Goal: Navigation & Orientation: Find specific page/section

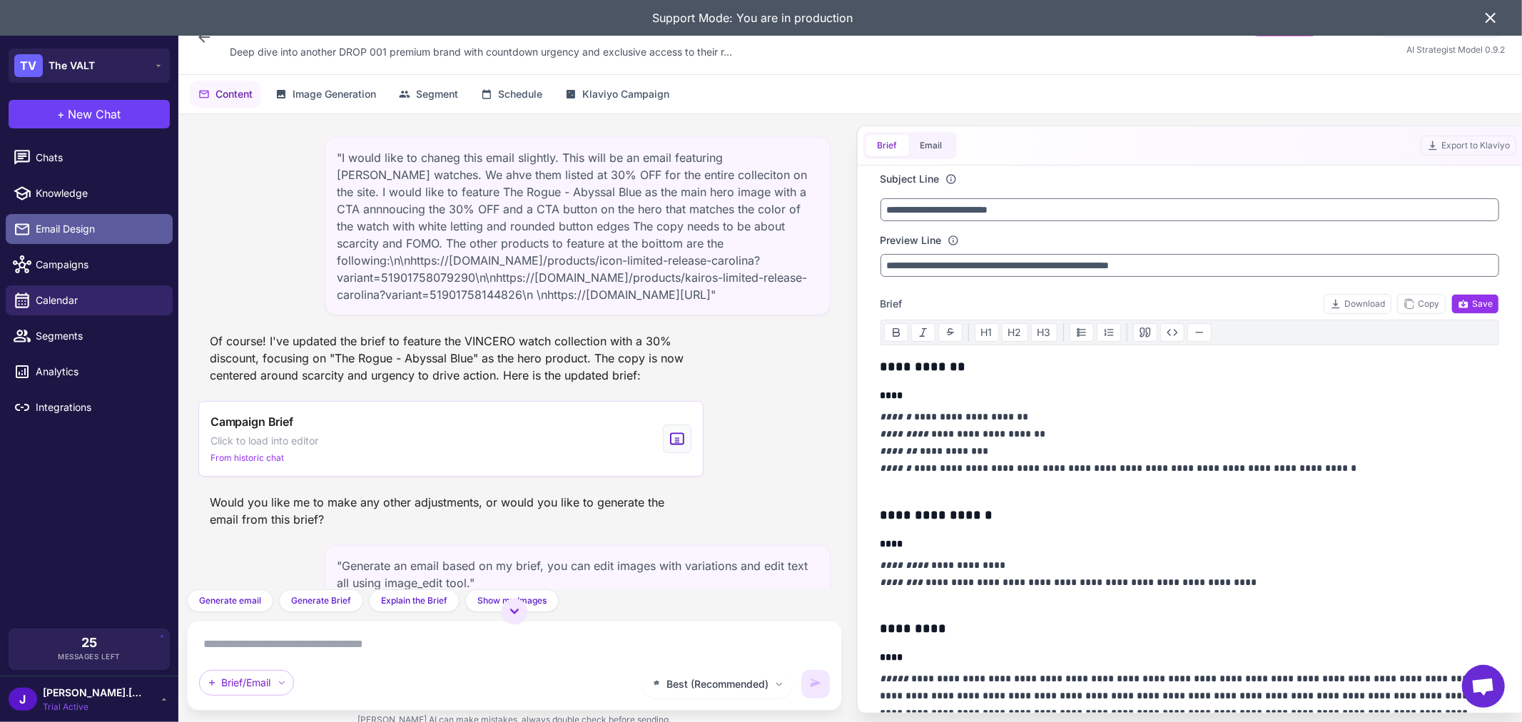
click at [72, 225] on span "Email Design" at bounding box center [99, 229] width 126 height 16
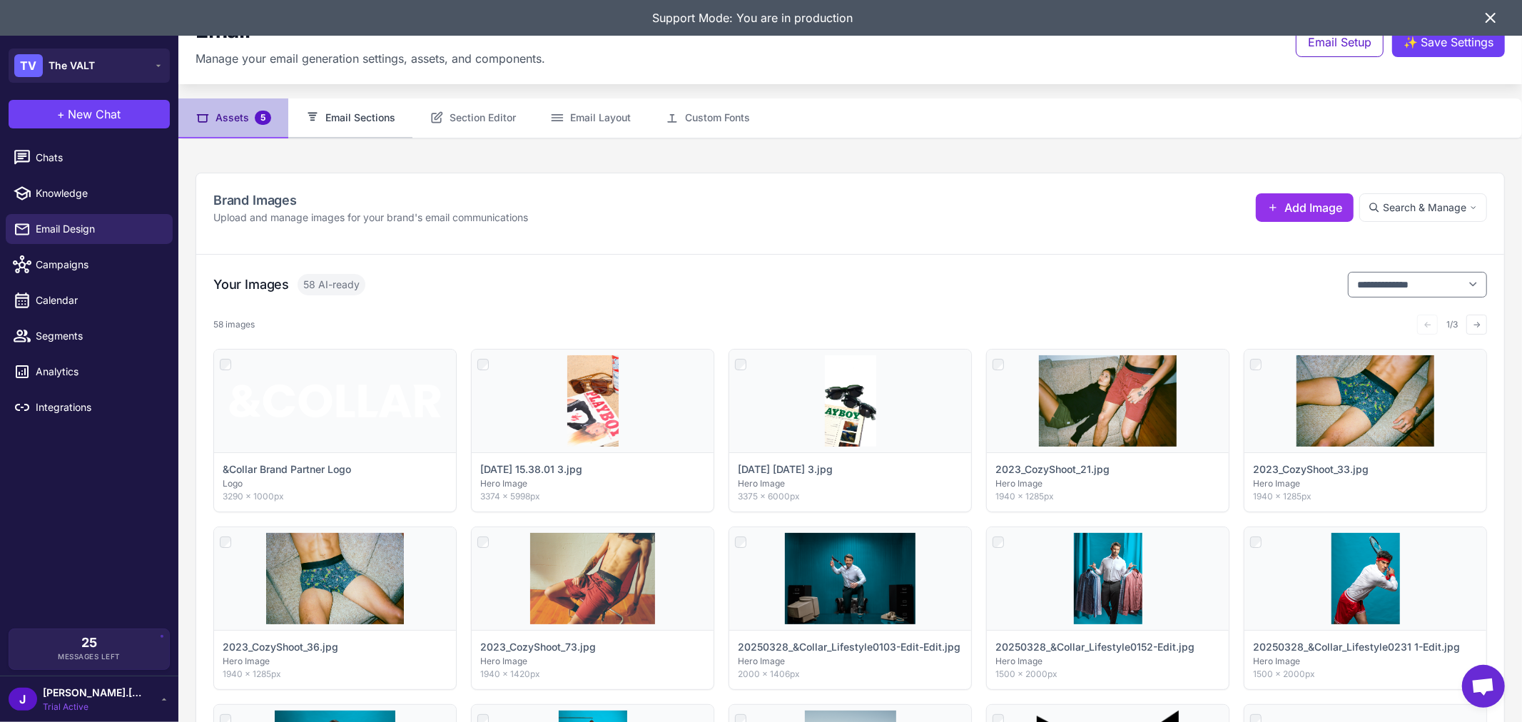
click at [336, 111] on button "Email Sections" at bounding box center [350, 118] width 124 height 40
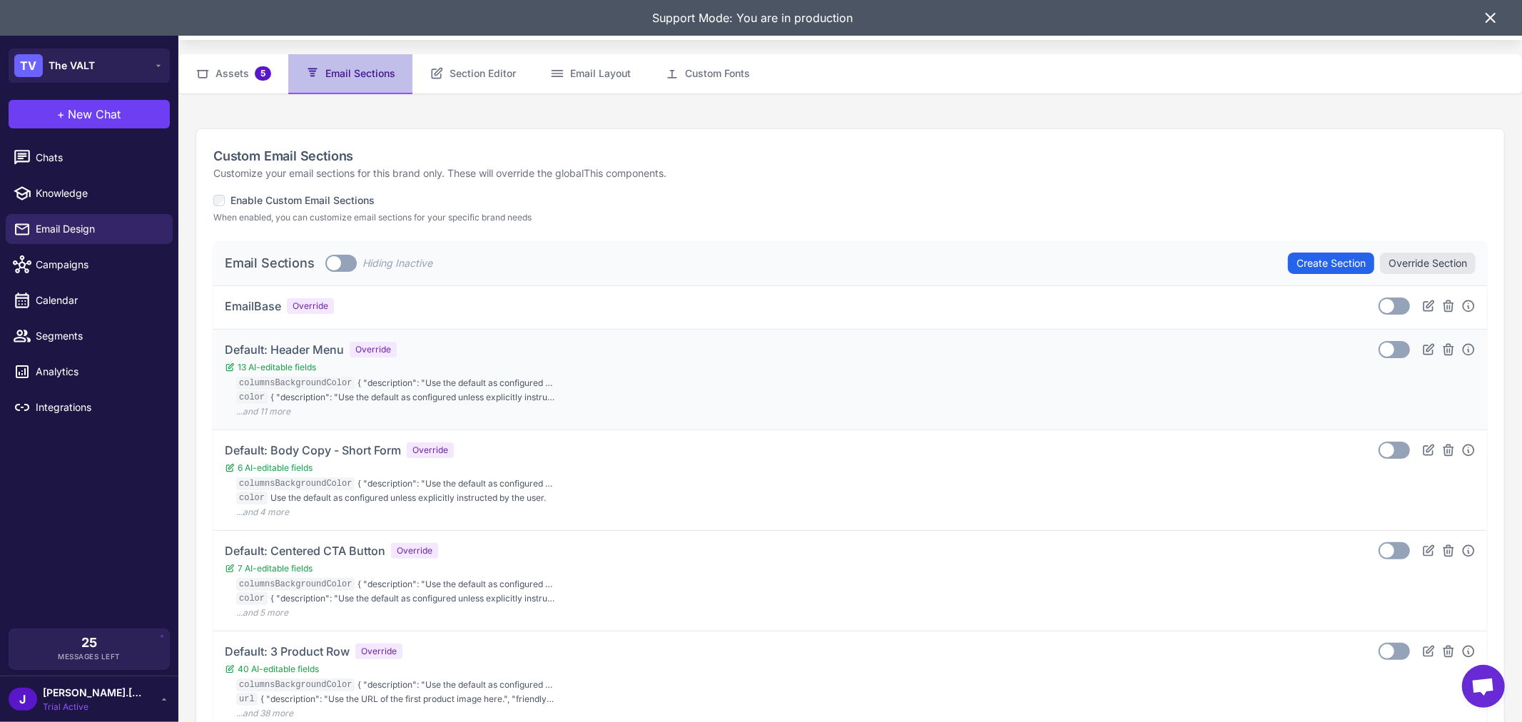
scroll to position [79, 0]
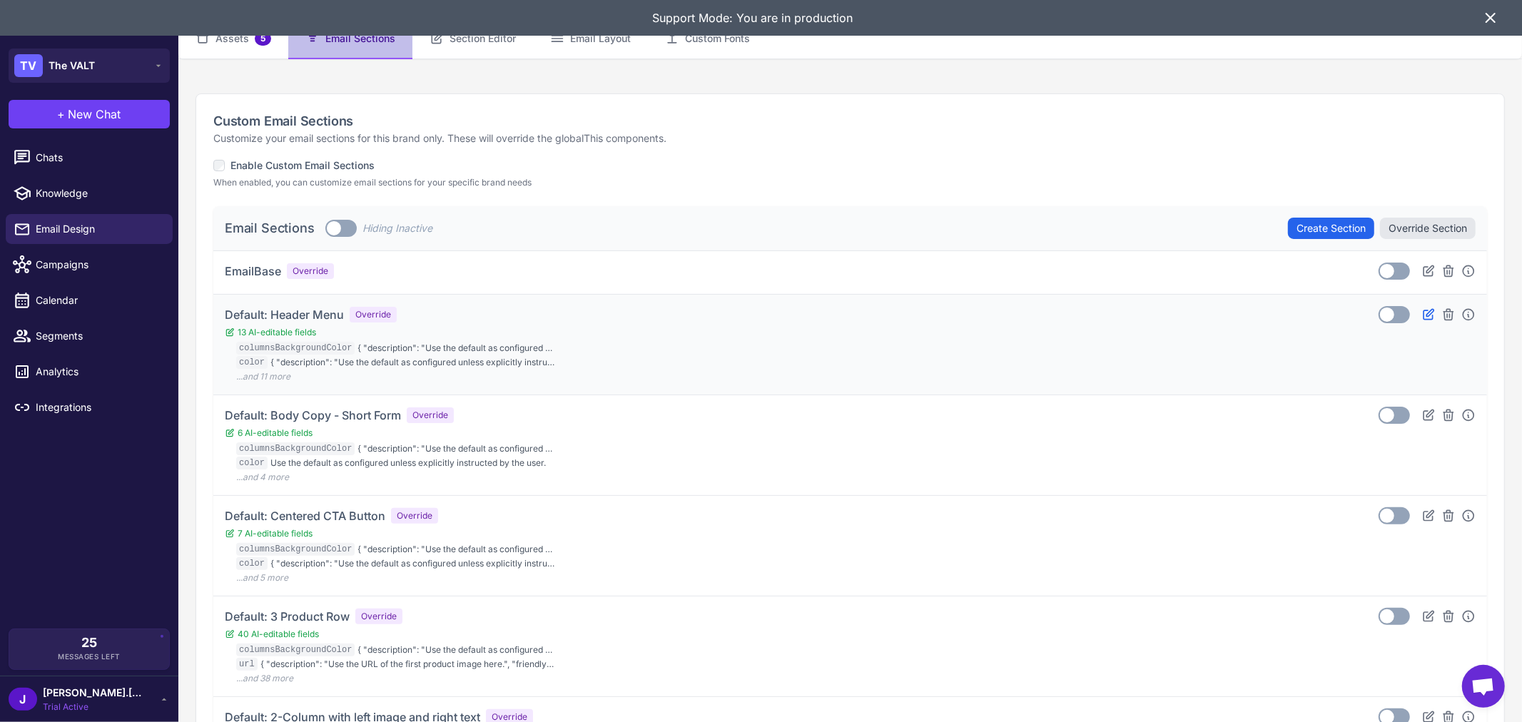
click at [1421, 317] on icon at bounding box center [1428, 314] width 14 height 14
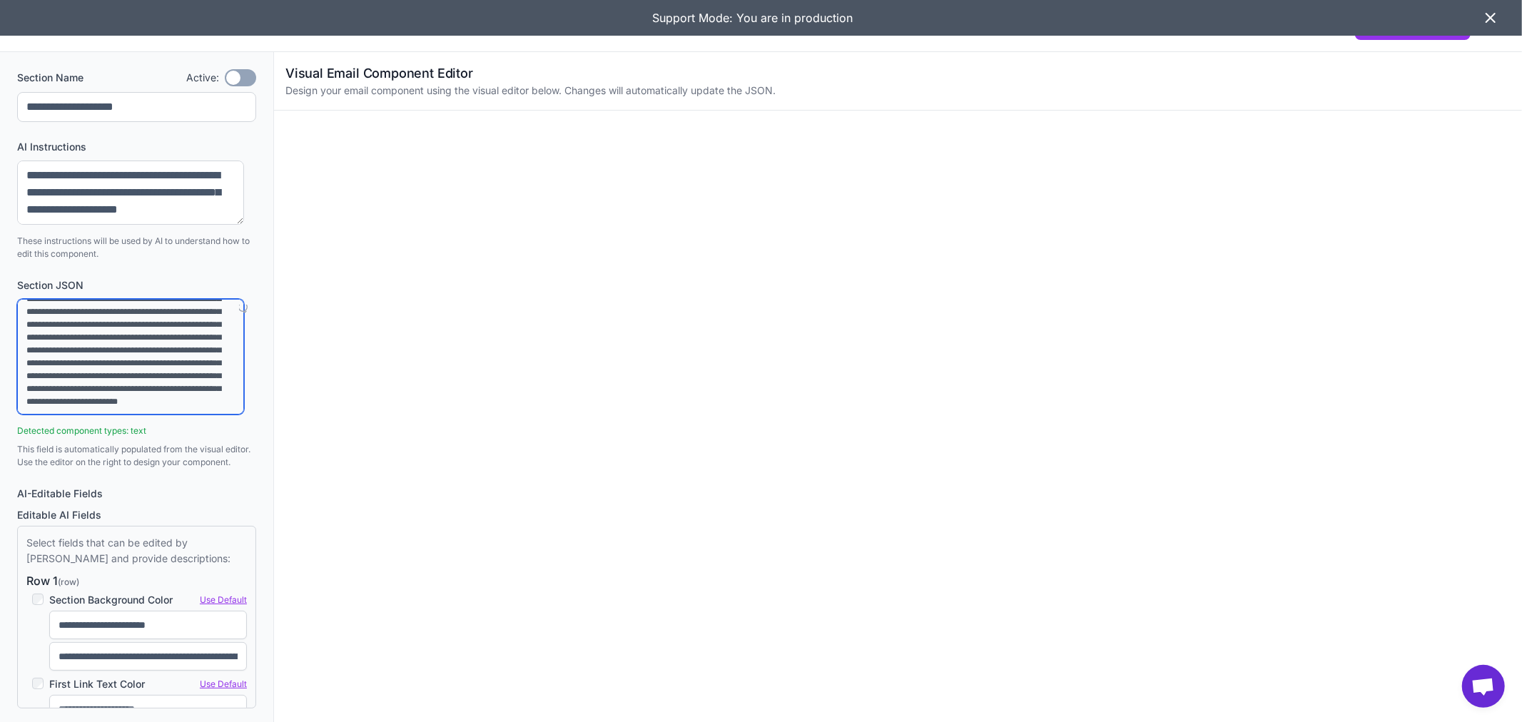
scroll to position [1771, 0]
click at [1489, 18] on icon at bounding box center [1490, 18] width 9 height 9
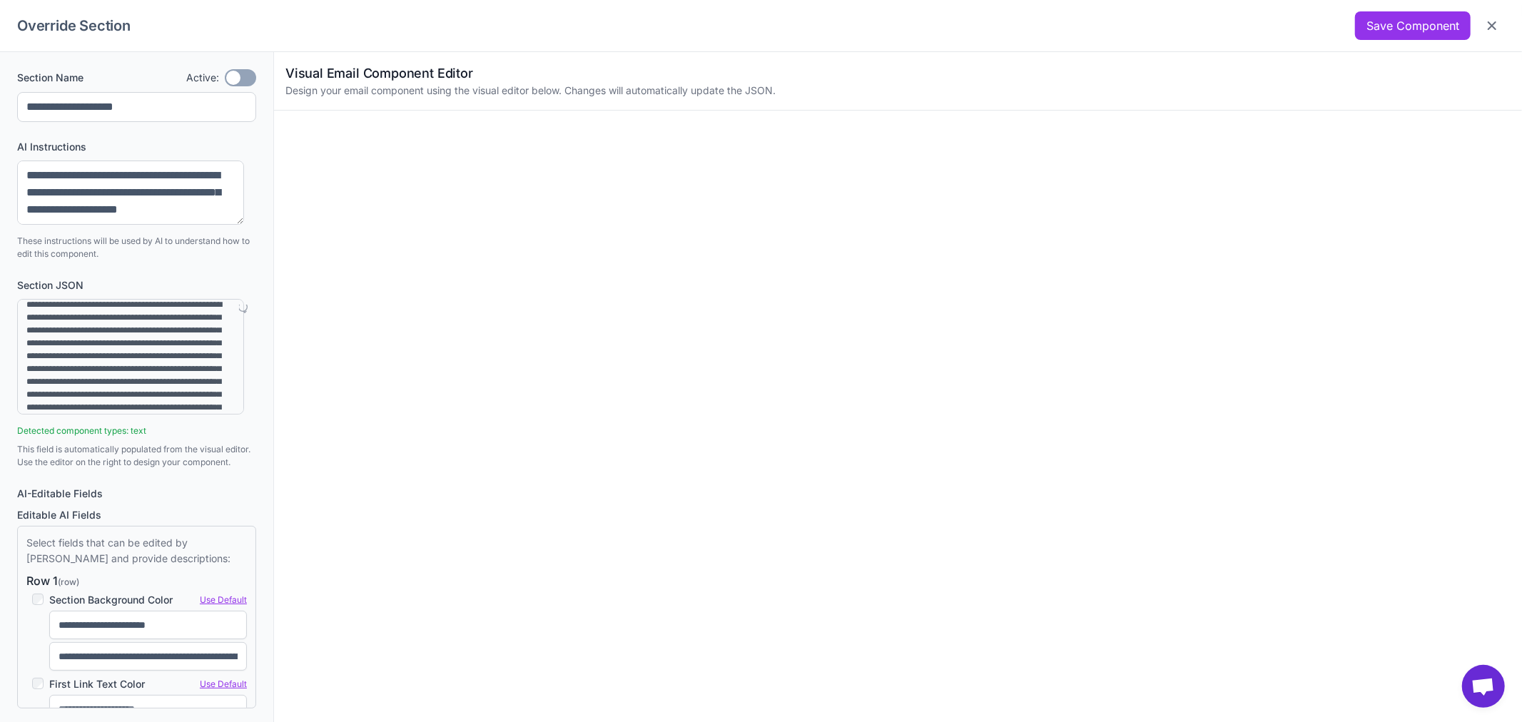
scroll to position [0, 0]
click at [182, 340] on textarea at bounding box center [130, 357] width 227 height 116
click at [175, 373] on textarea at bounding box center [130, 357] width 227 height 116
click at [171, 368] on textarea at bounding box center [130, 357] width 227 height 116
click at [181, 371] on textarea at bounding box center [130, 357] width 227 height 116
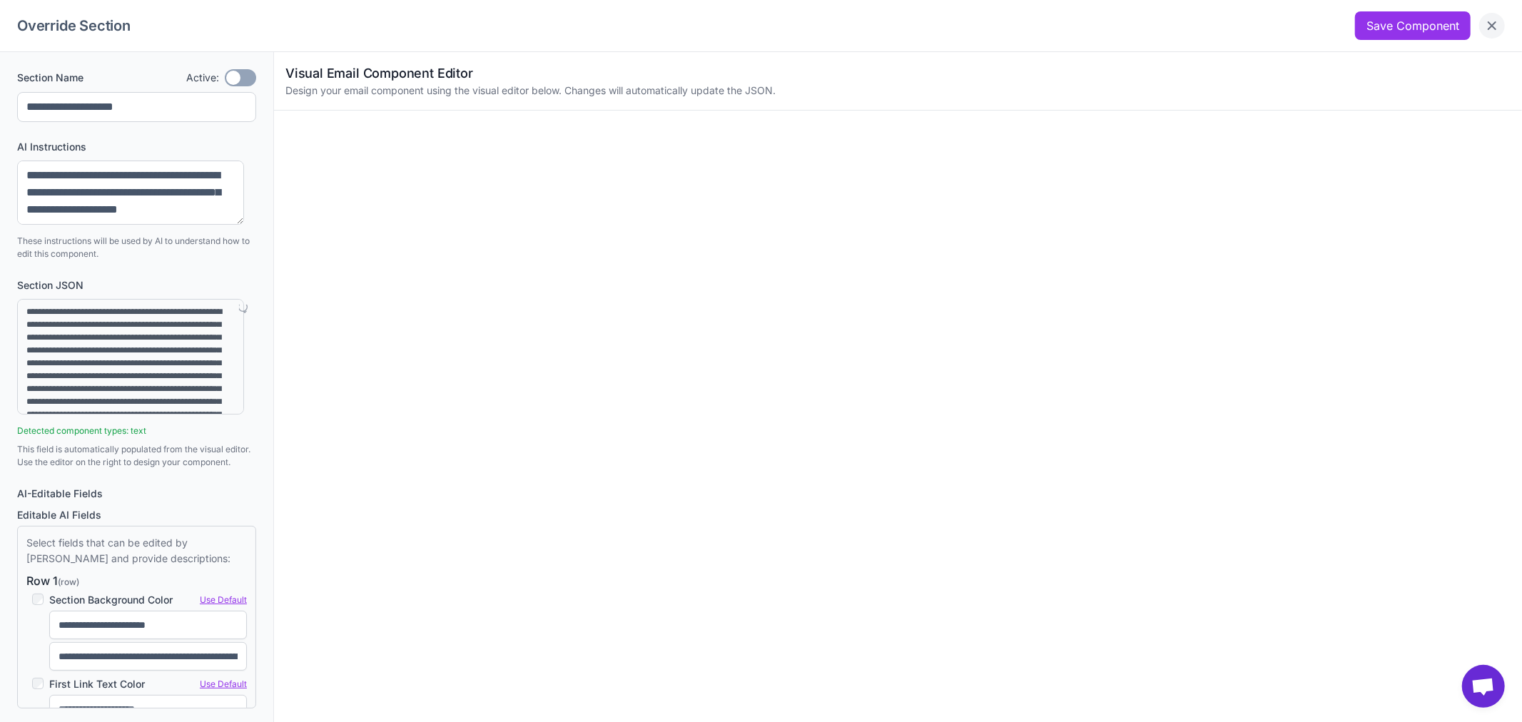
click at [1492, 24] on icon "Close" at bounding box center [1491, 26] width 14 height 14
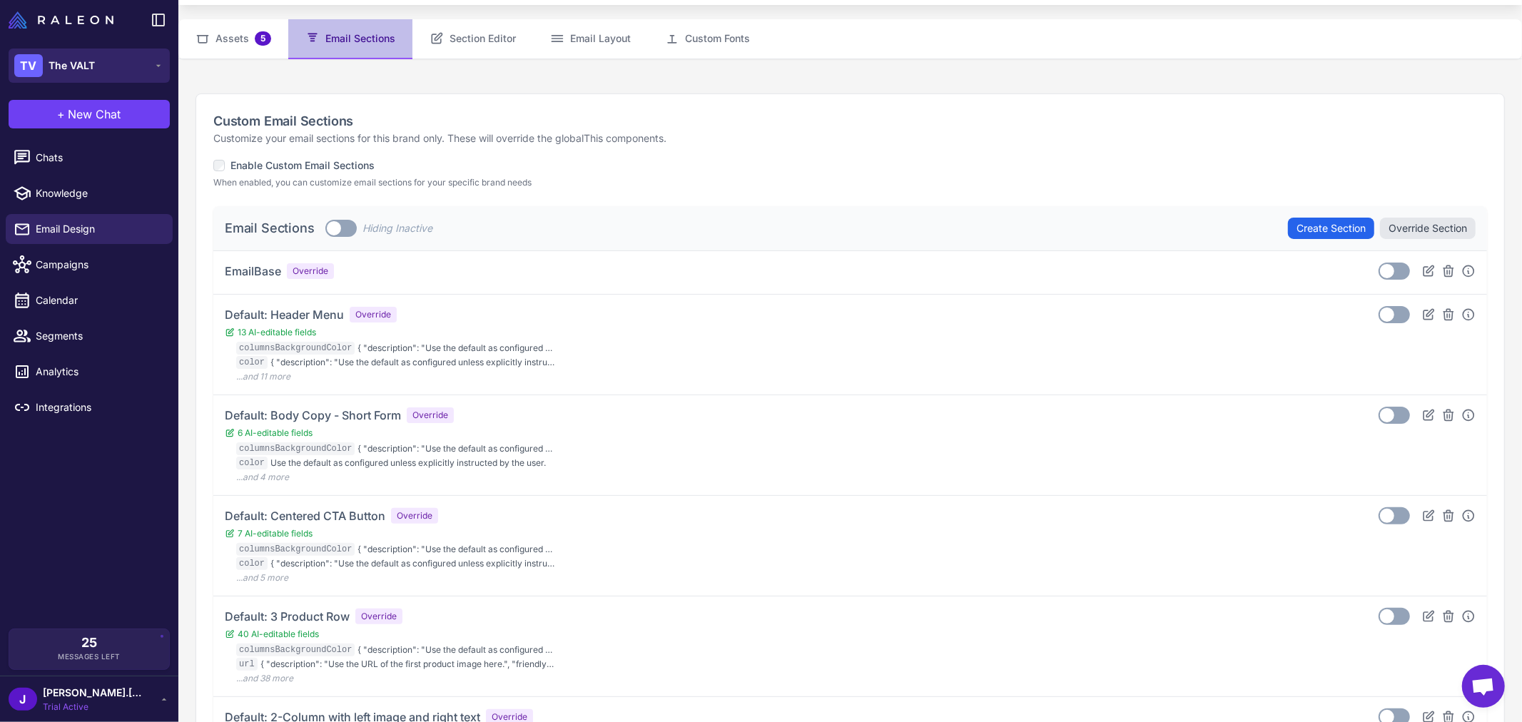
click at [103, 58] on button "TV The VALT" at bounding box center [89, 66] width 161 height 34
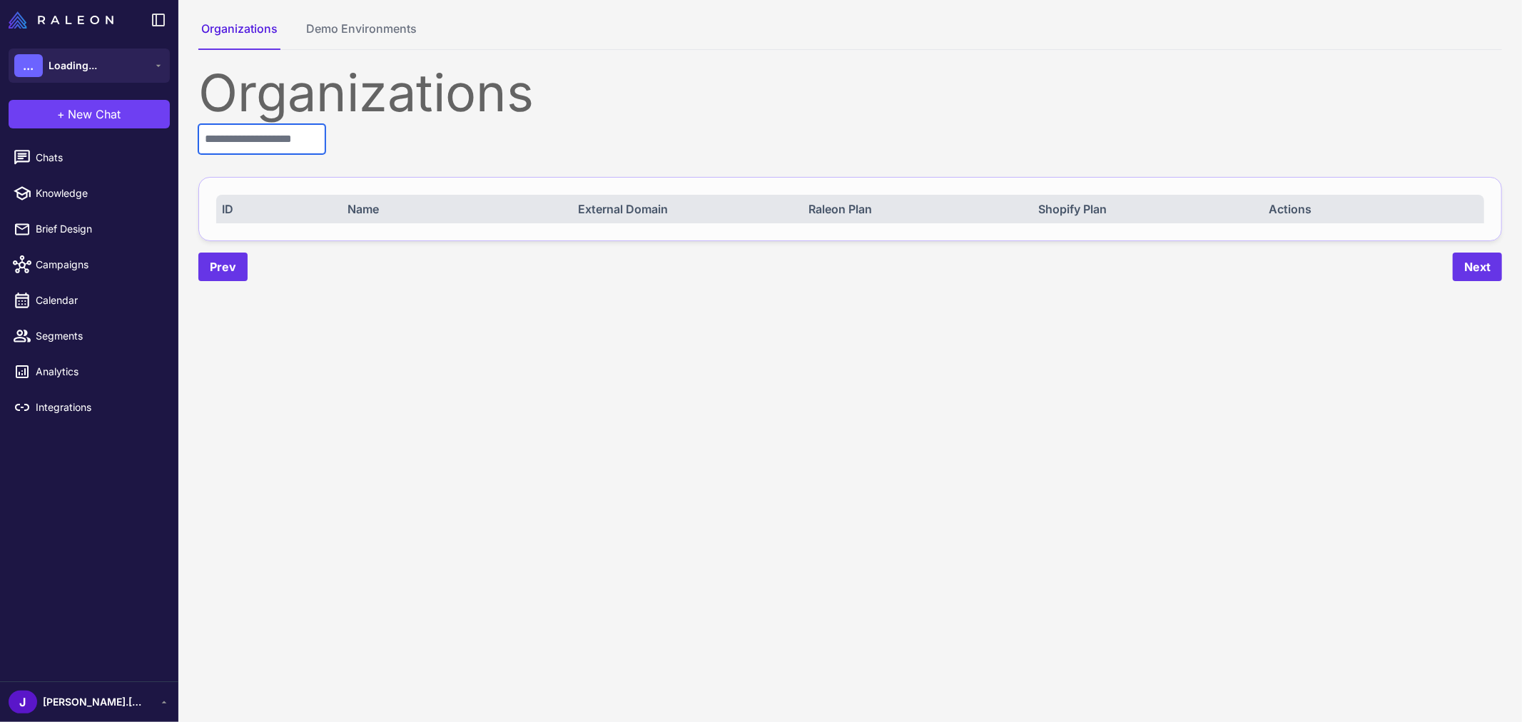
click at [304, 141] on input "text" at bounding box center [261, 139] width 127 height 30
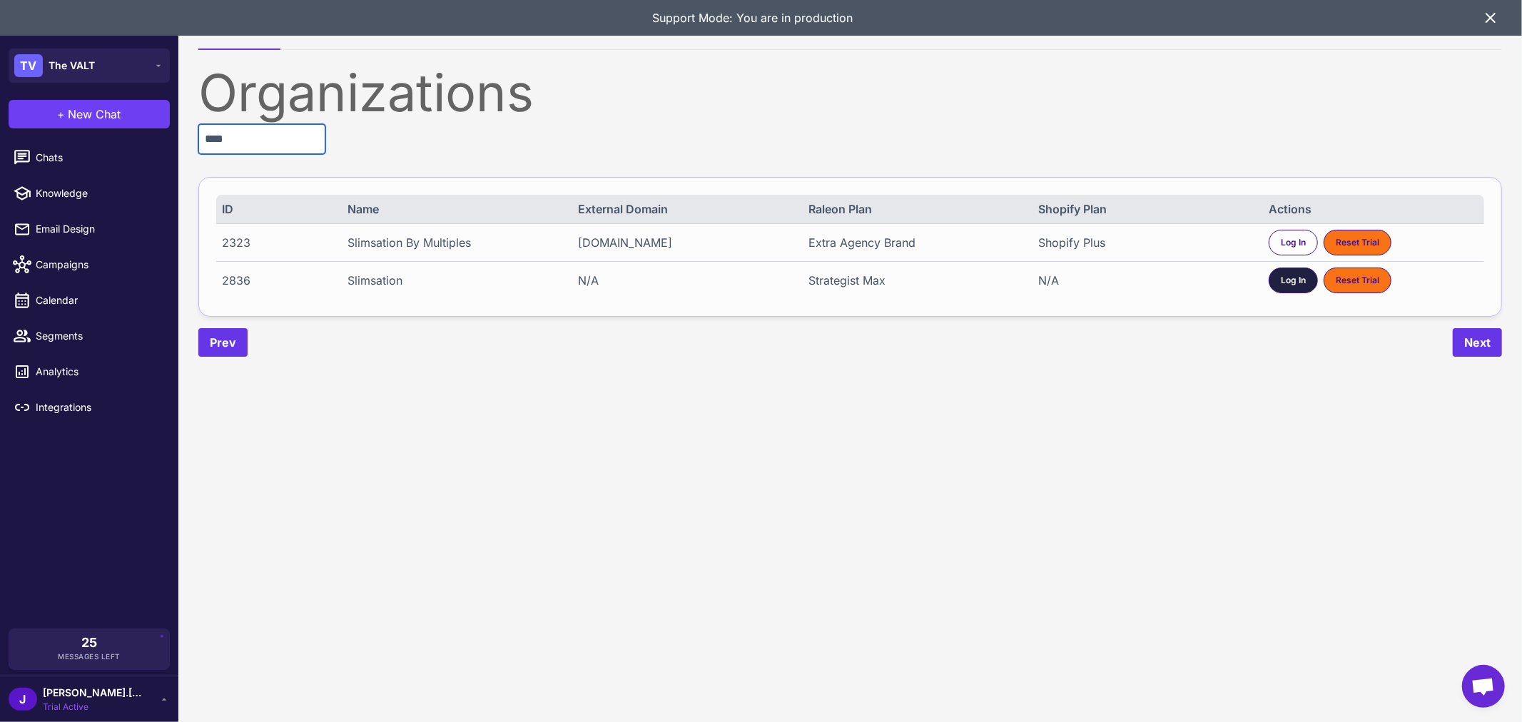
type input "****"
click at [1285, 280] on span "Log In" at bounding box center [1292, 280] width 25 height 13
click at [1290, 280] on span "Log In" at bounding box center [1292, 280] width 25 height 13
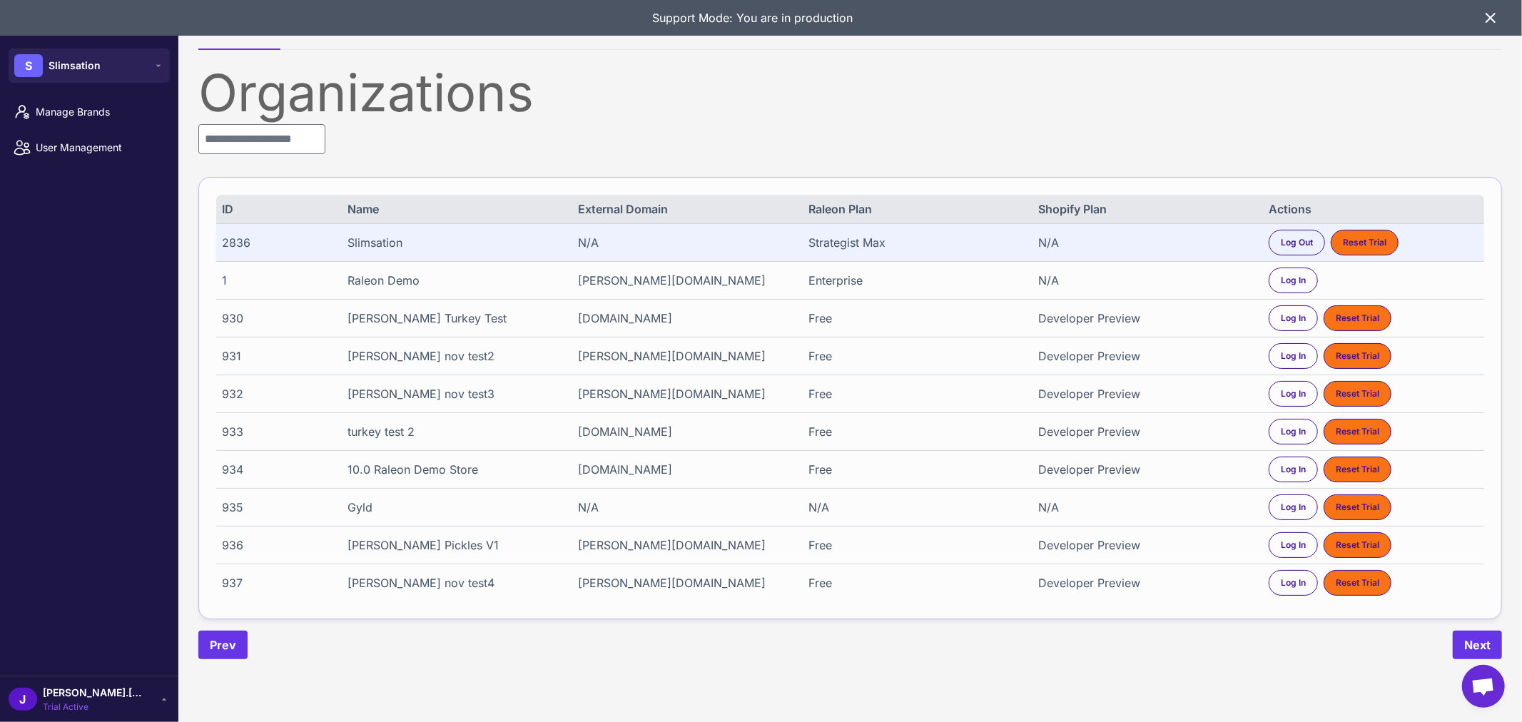
click at [136, 695] on div "J jason.dudley Trial Active" at bounding box center [89, 699] width 161 height 29
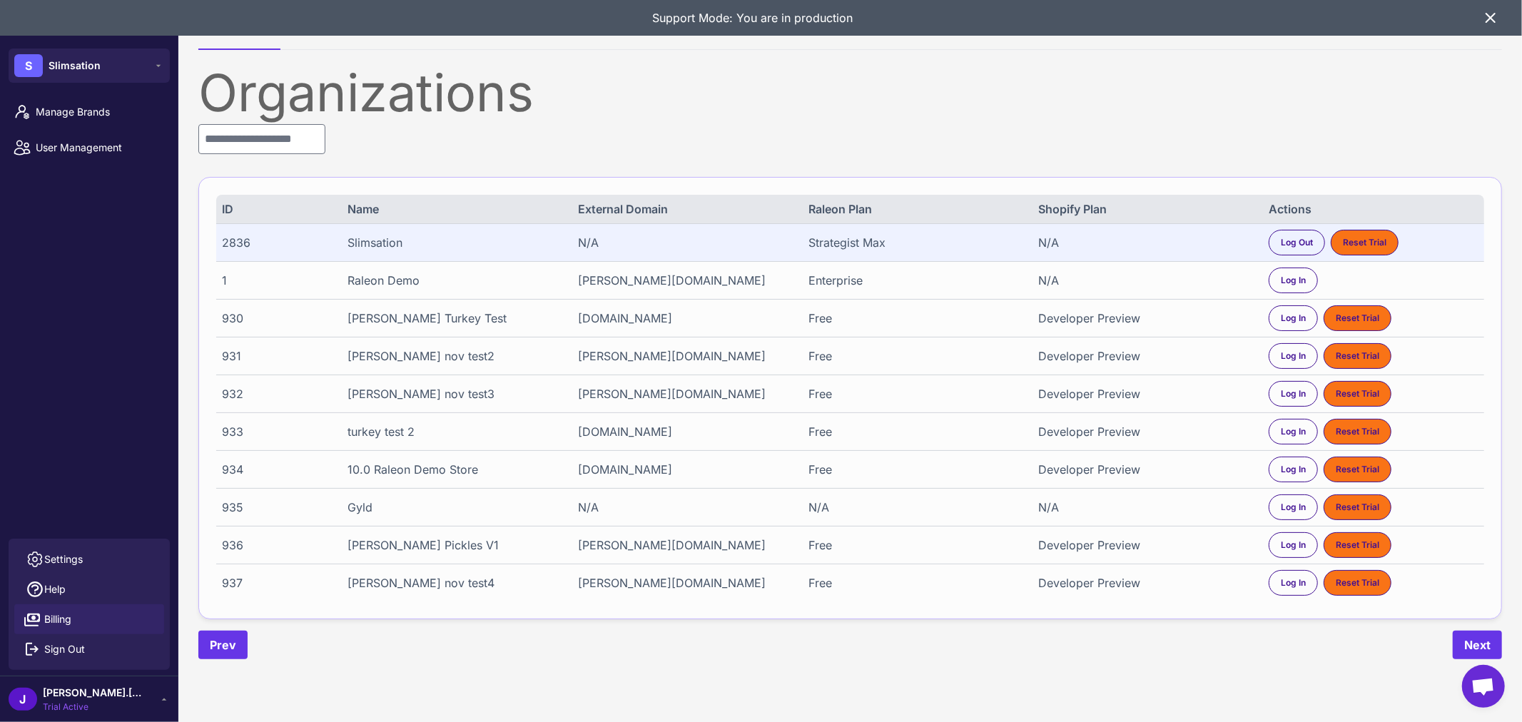
click at [67, 616] on span "Billing" at bounding box center [57, 619] width 27 height 16
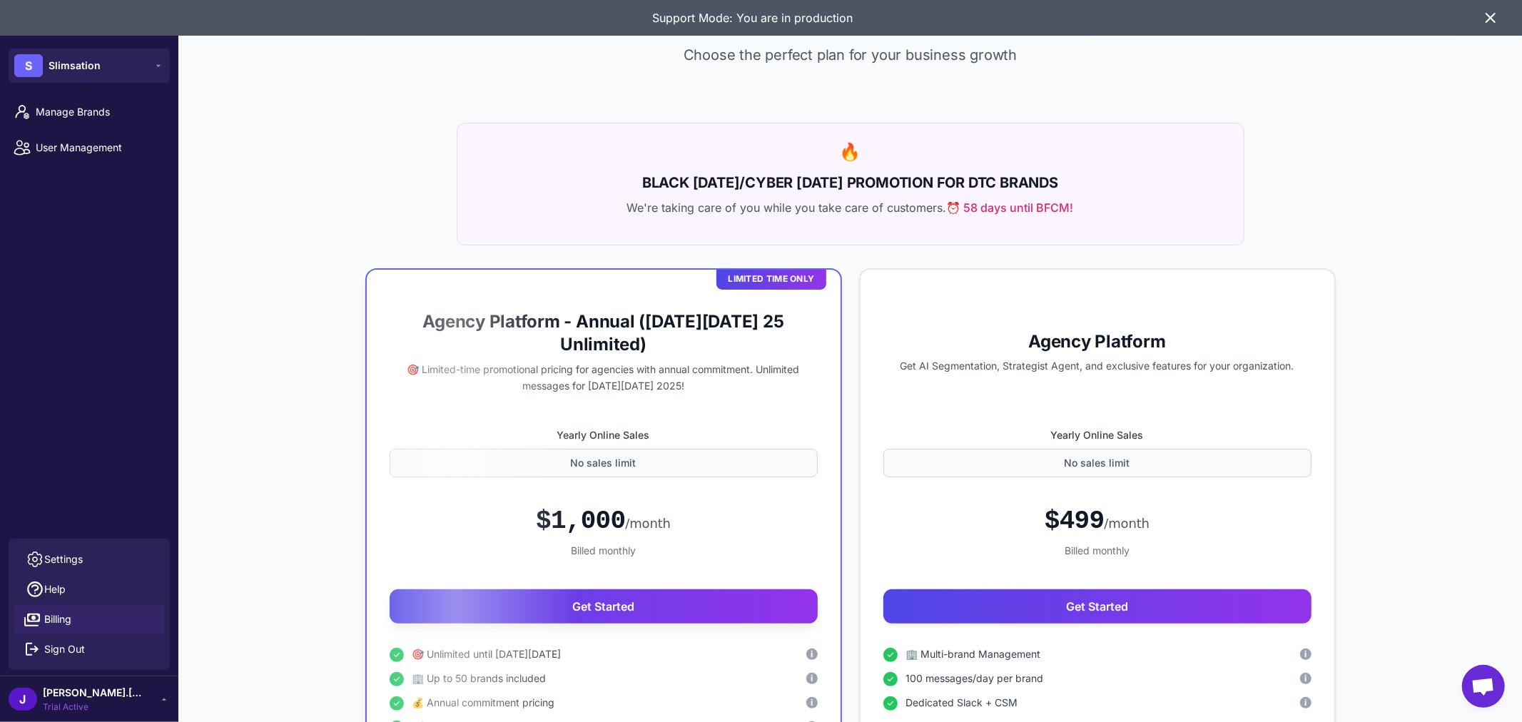
scroll to position [79, 0]
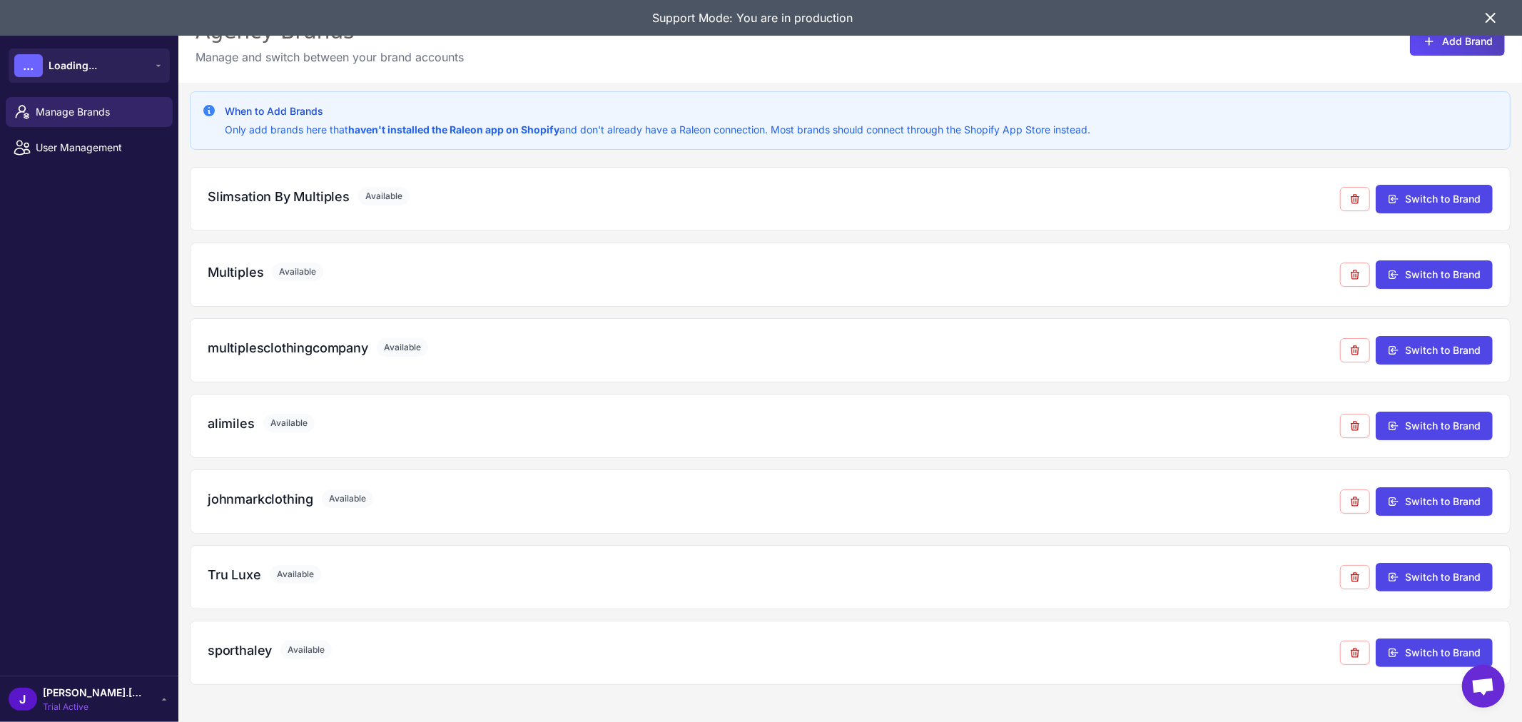
click at [150, 702] on div "J jason.dudley Trial Active" at bounding box center [89, 699] width 161 height 29
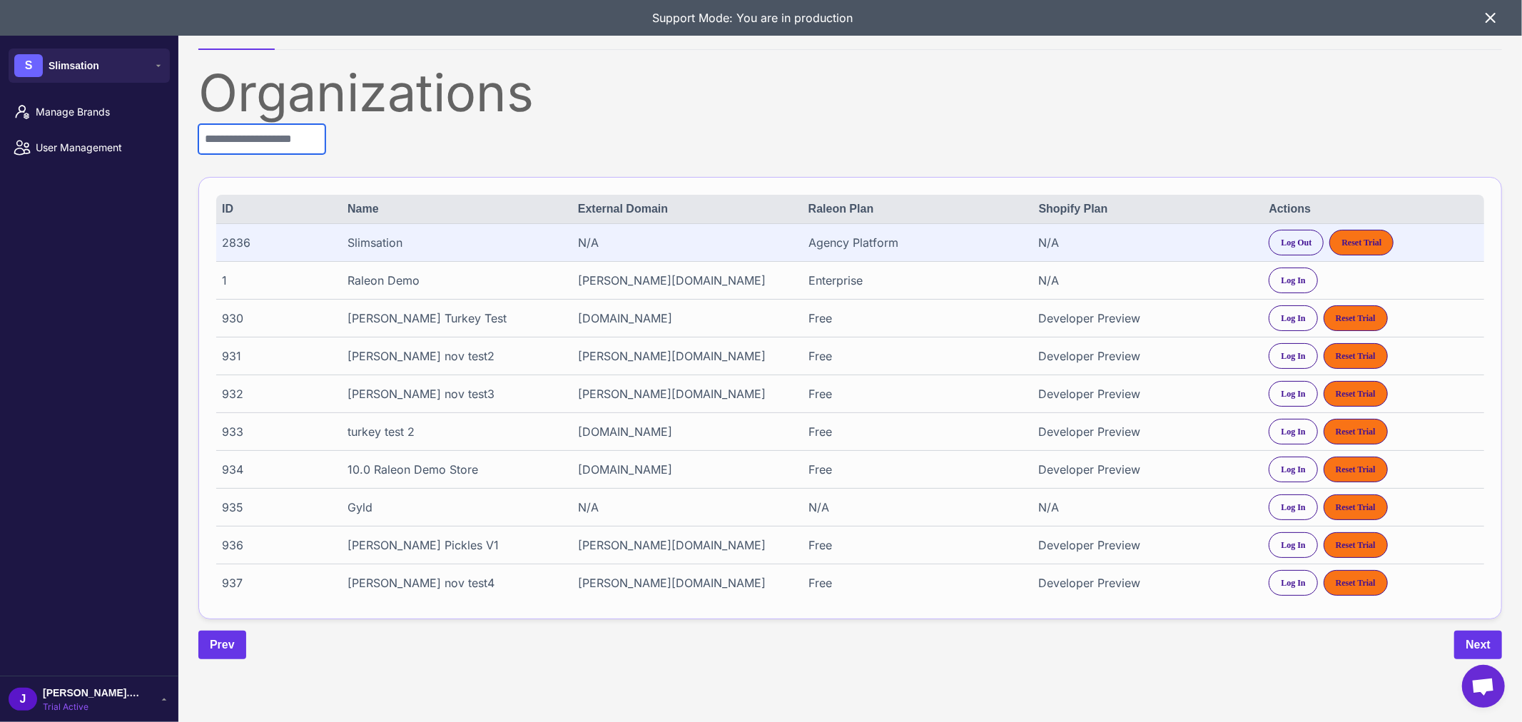
click at [311, 134] on input "text" at bounding box center [261, 139] width 127 height 30
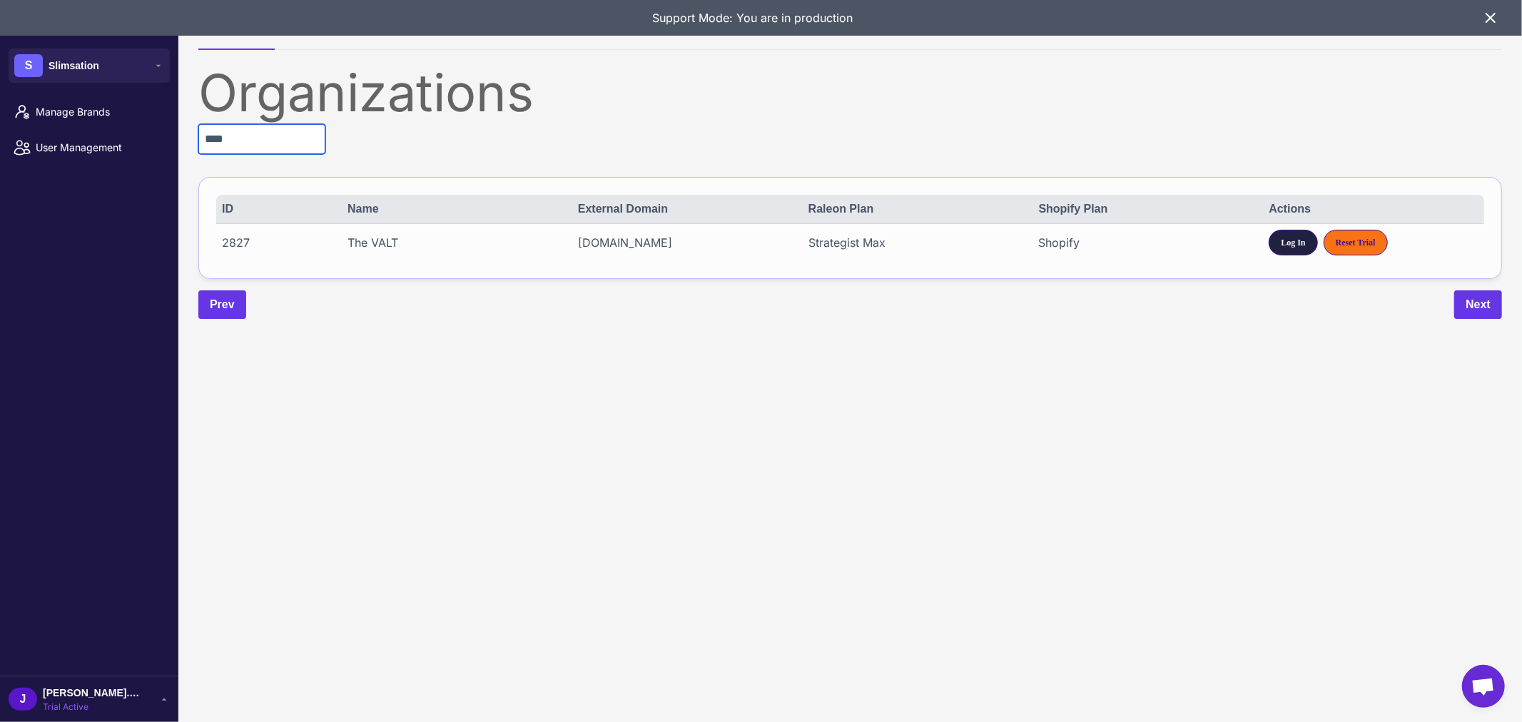
type input "****"
click at [1295, 248] on div "Log In" at bounding box center [1292, 243] width 49 height 26
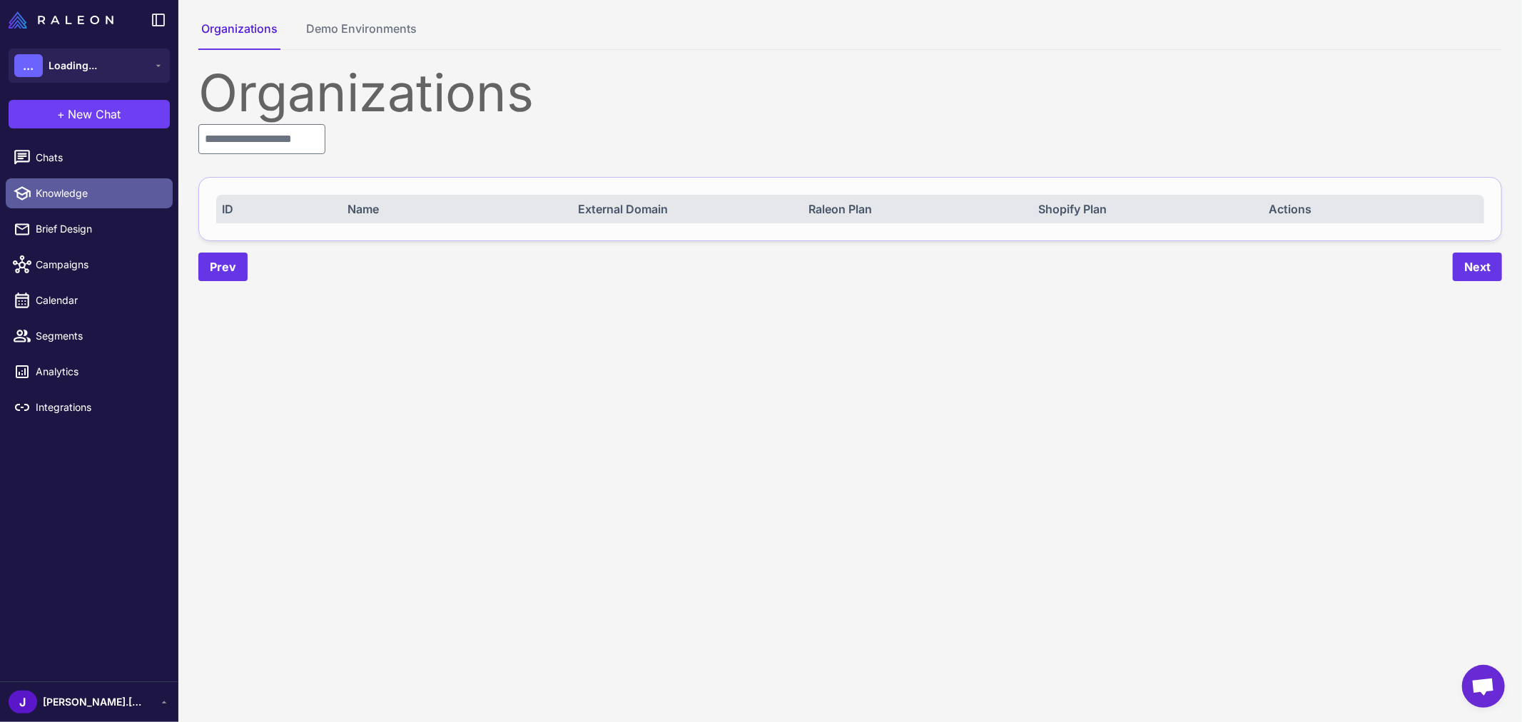
click at [63, 194] on span "Knowledge" at bounding box center [99, 193] width 126 height 16
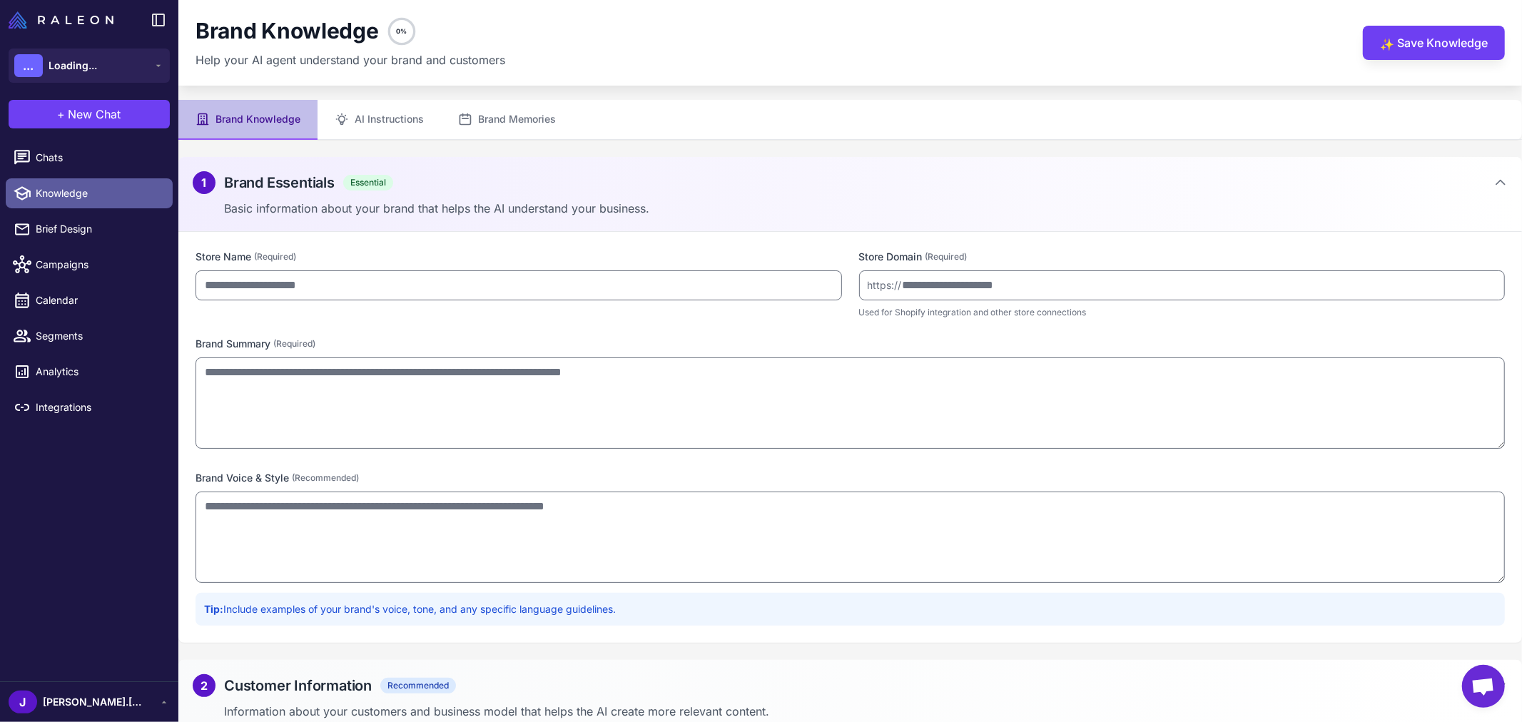
type input "********"
type input "**********"
type textarea "**********"
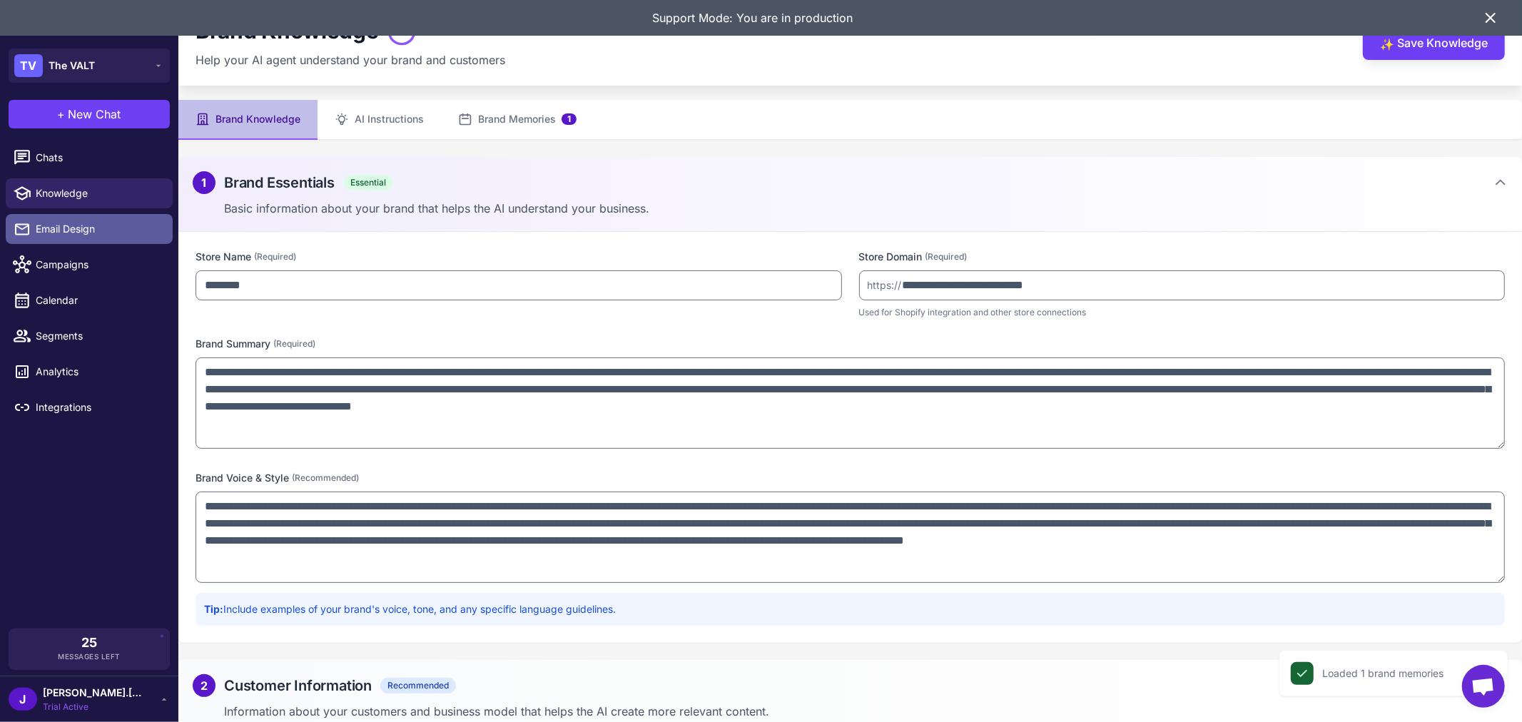
click at [63, 237] on link "Email Design" at bounding box center [89, 229] width 167 height 30
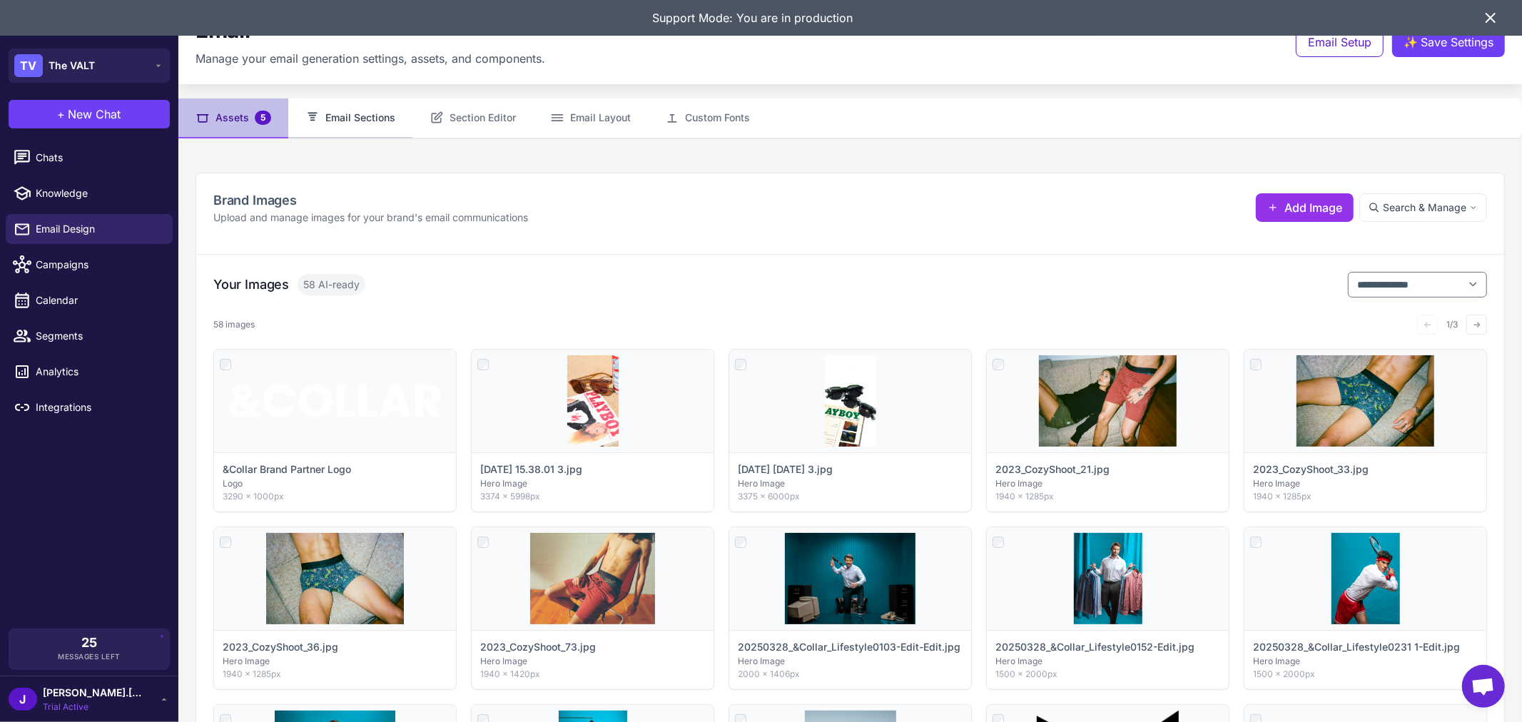
click at [358, 116] on button "Email Sections" at bounding box center [350, 118] width 124 height 40
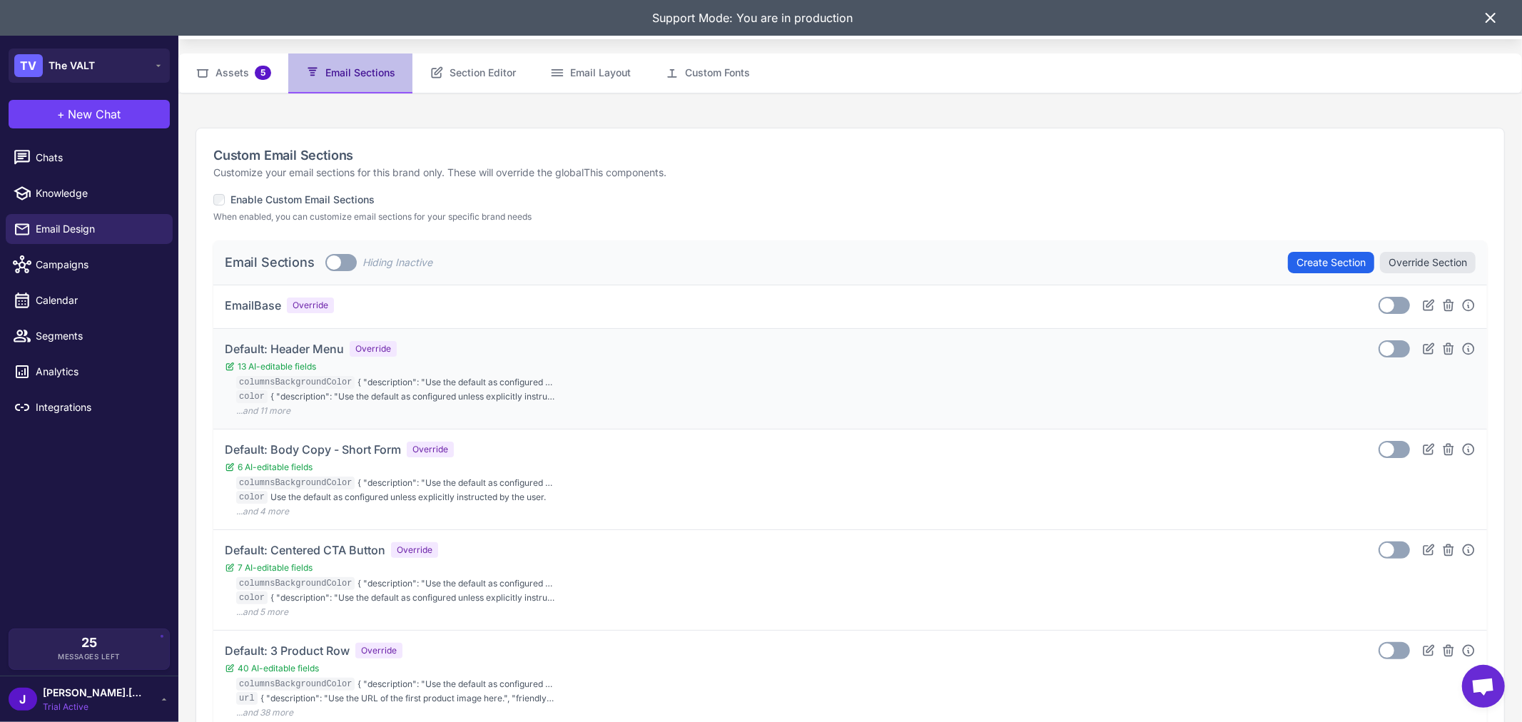
scroll to position [79, 0]
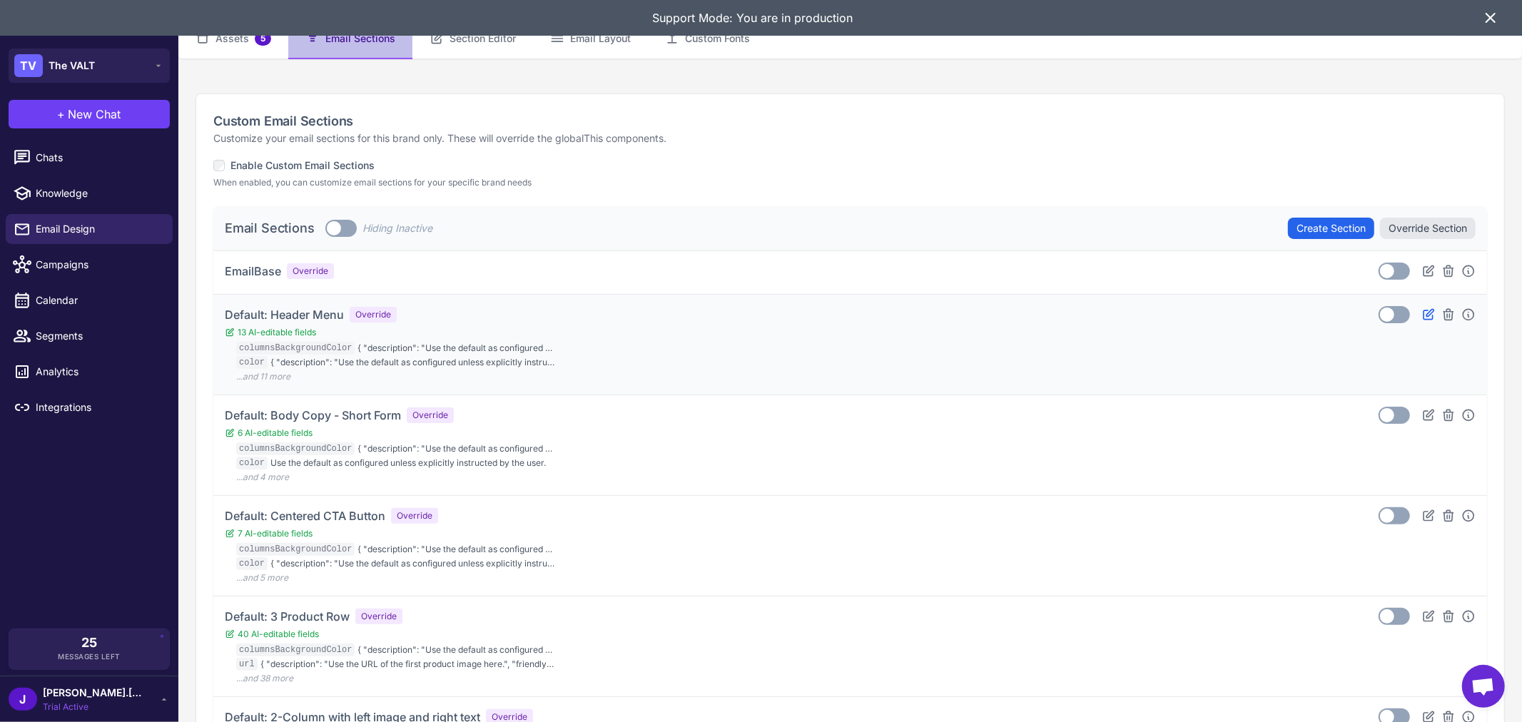
click at [1421, 308] on icon at bounding box center [1428, 314] width 14 height 14
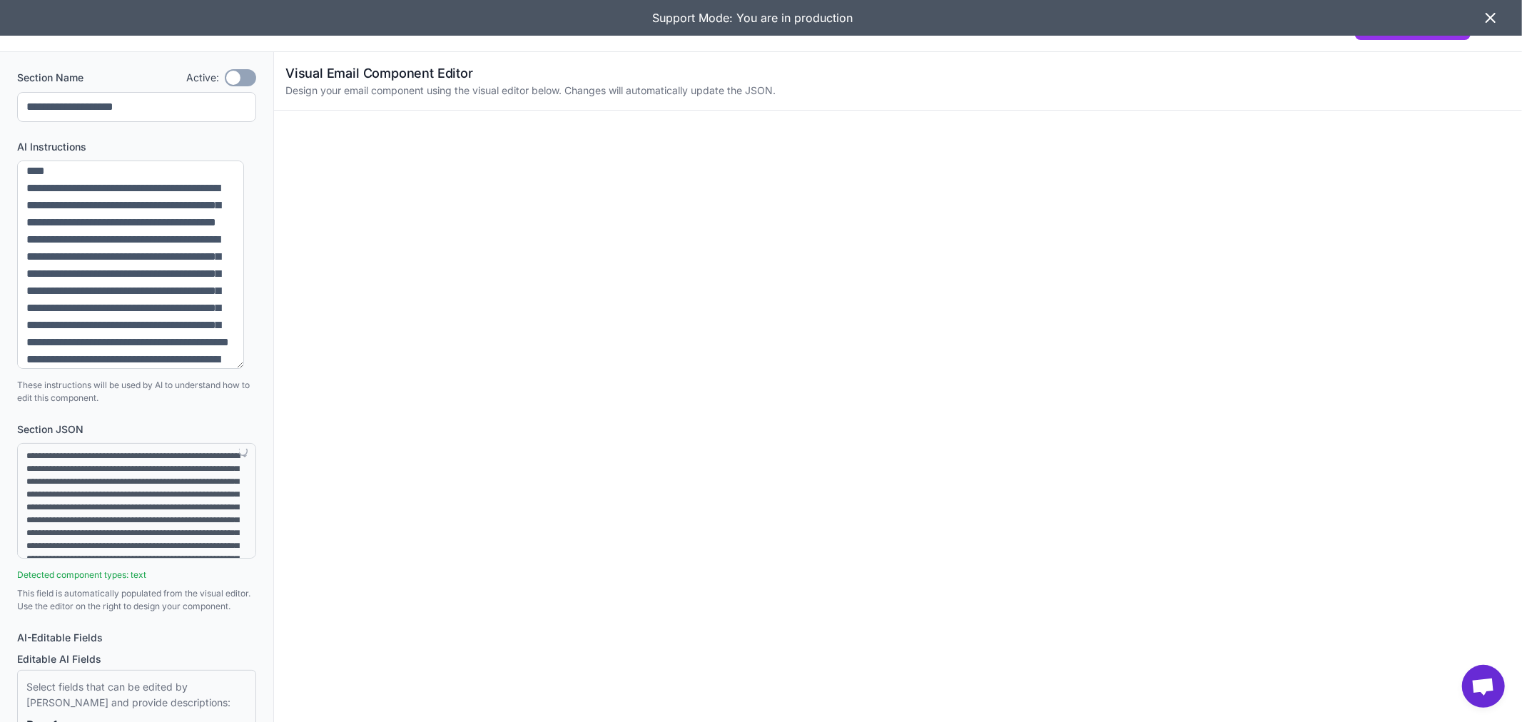
scroll to position [369, 0]
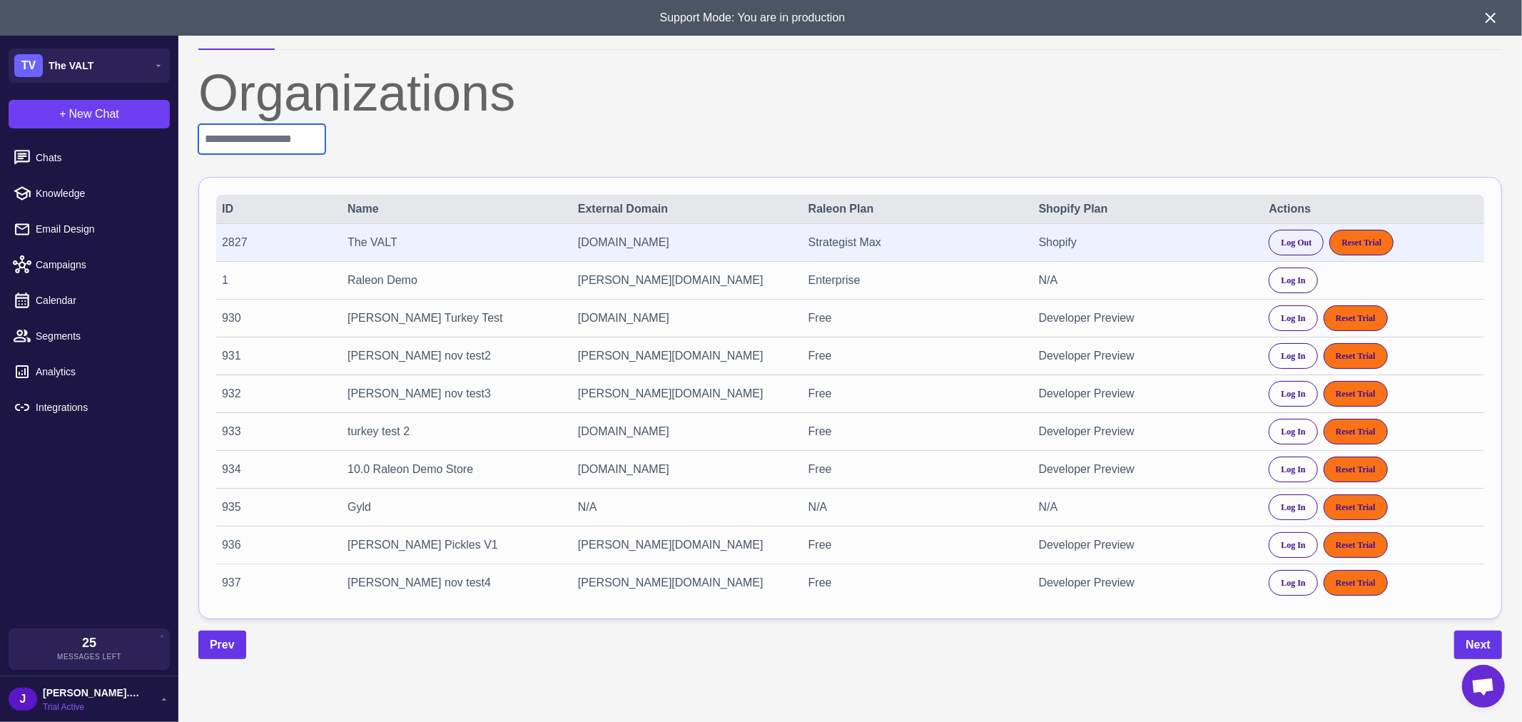
click at [265, 133] on input "text" at bounding box center [261, 139] width 127 height 30
paste input "****"
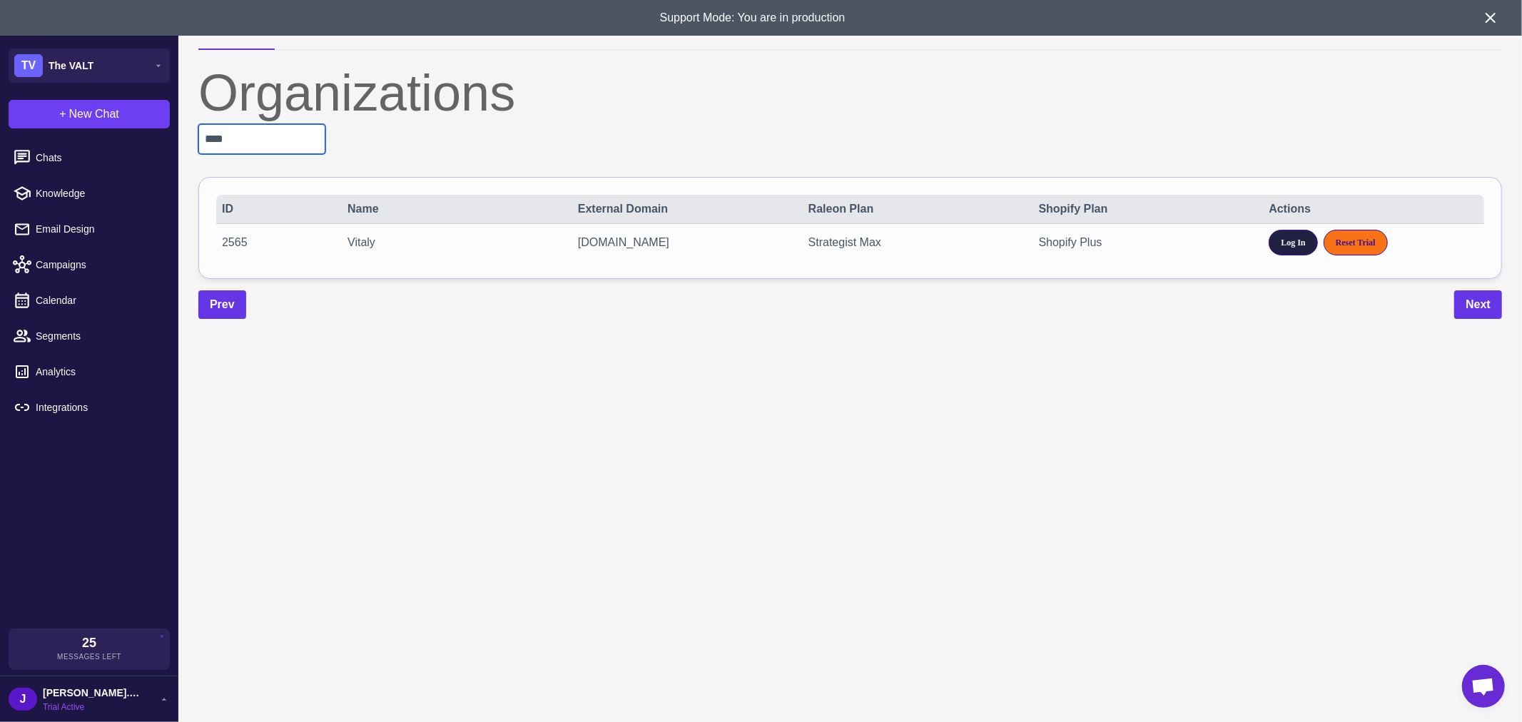
type input "****"
click at [1288, 245] on span "Log In" at bounding box center [1292, 242] width 24 height 13
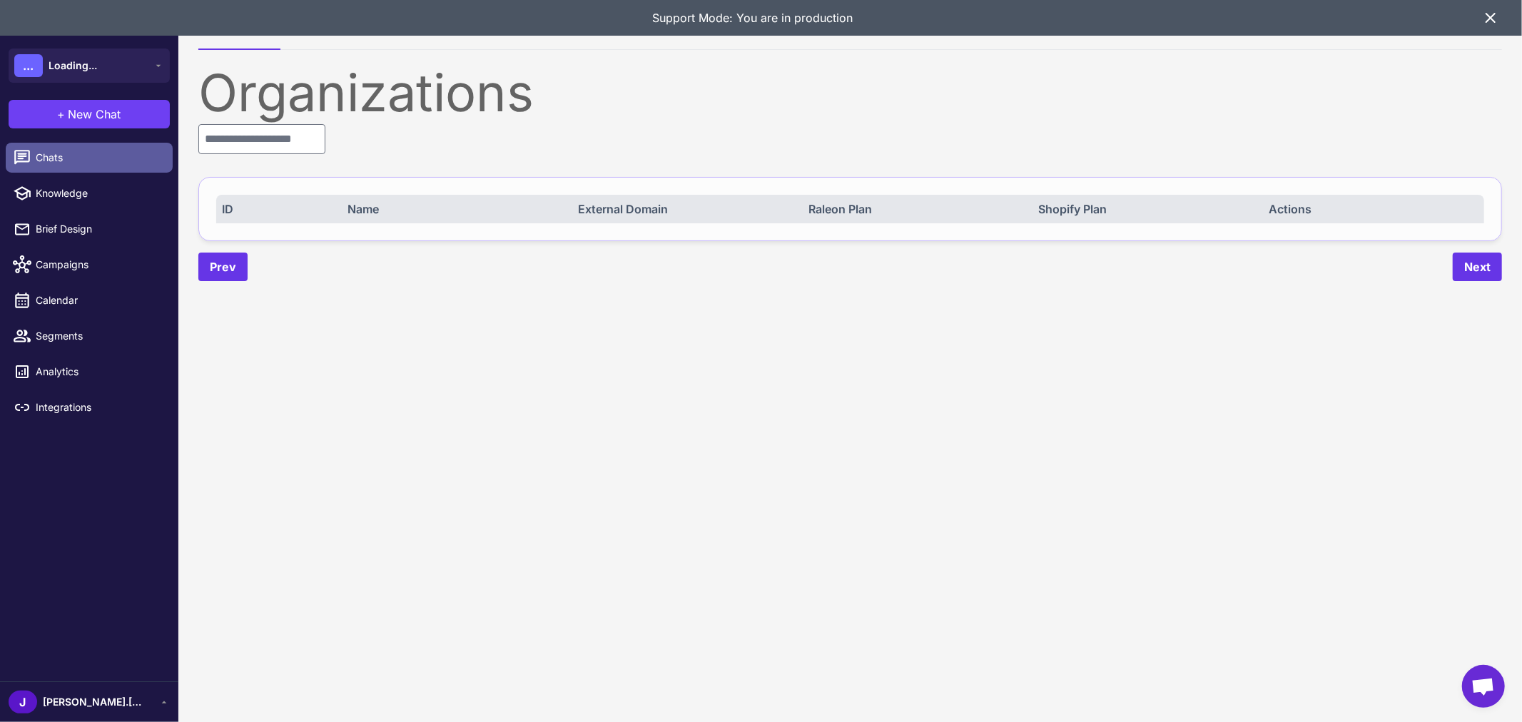
click at [61, 161] on span "Chats" at bounding box center [99, 158] width 126 height 16
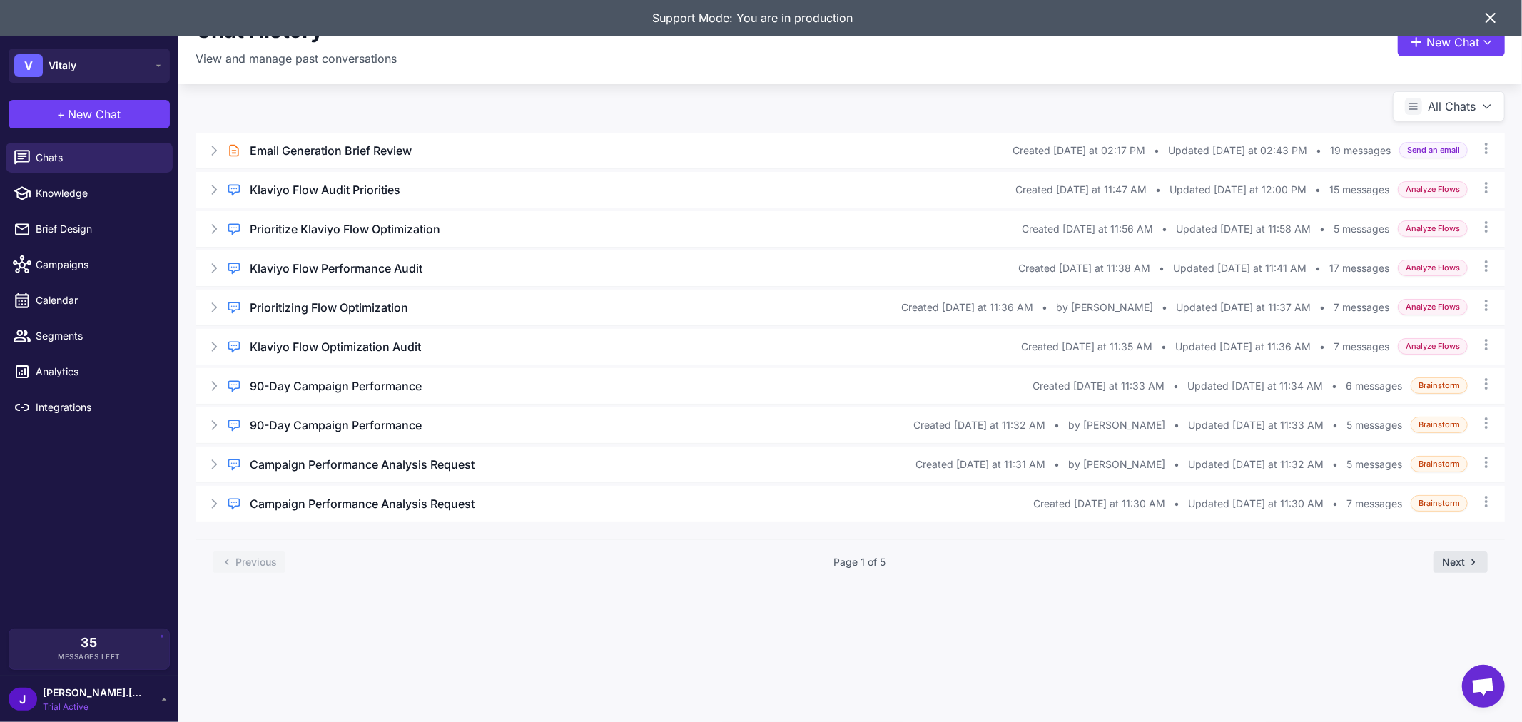
click at [1454, 566] on button "Next" at bounding box center [1460, 561] width 54 height 21
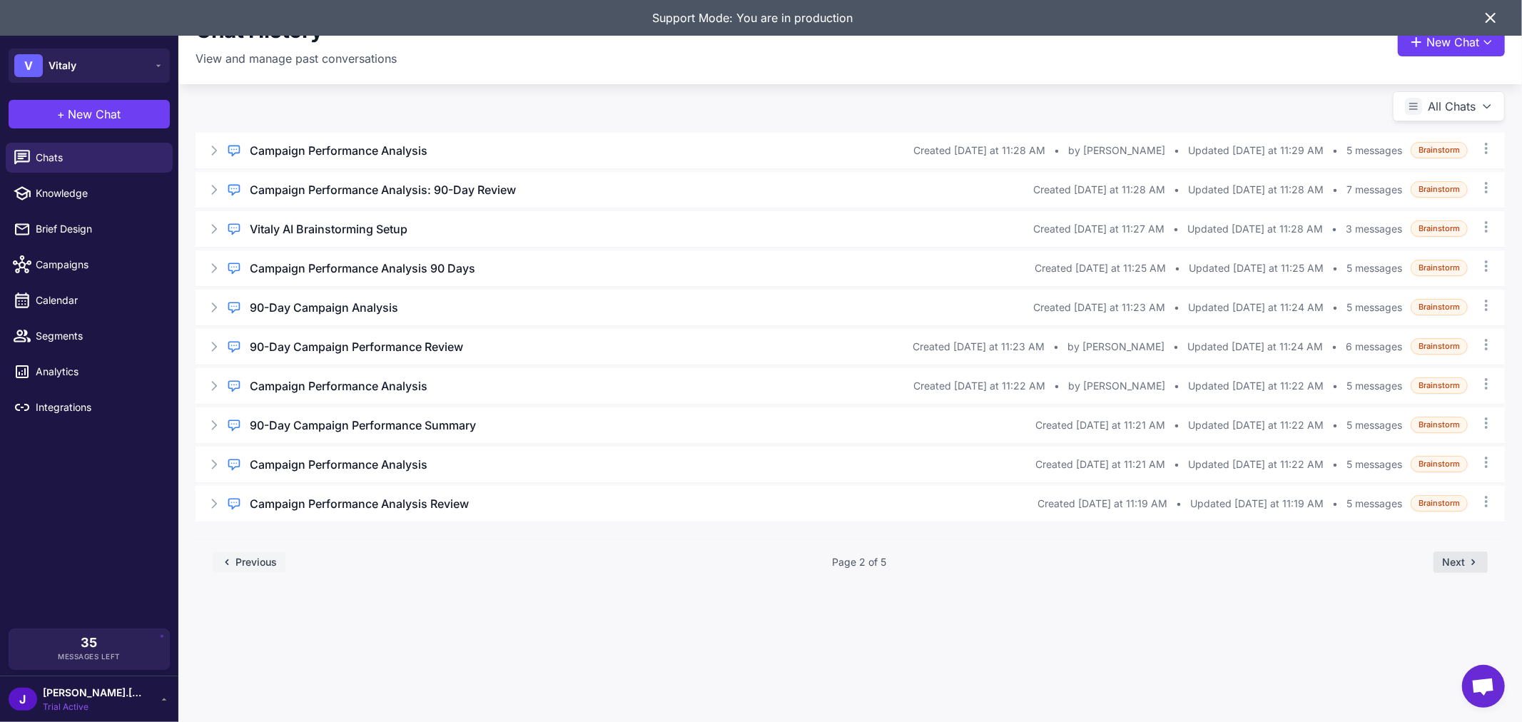
click at [1454, 566] on button "Next" at bounding box center [1460, 561] width 54 height 21
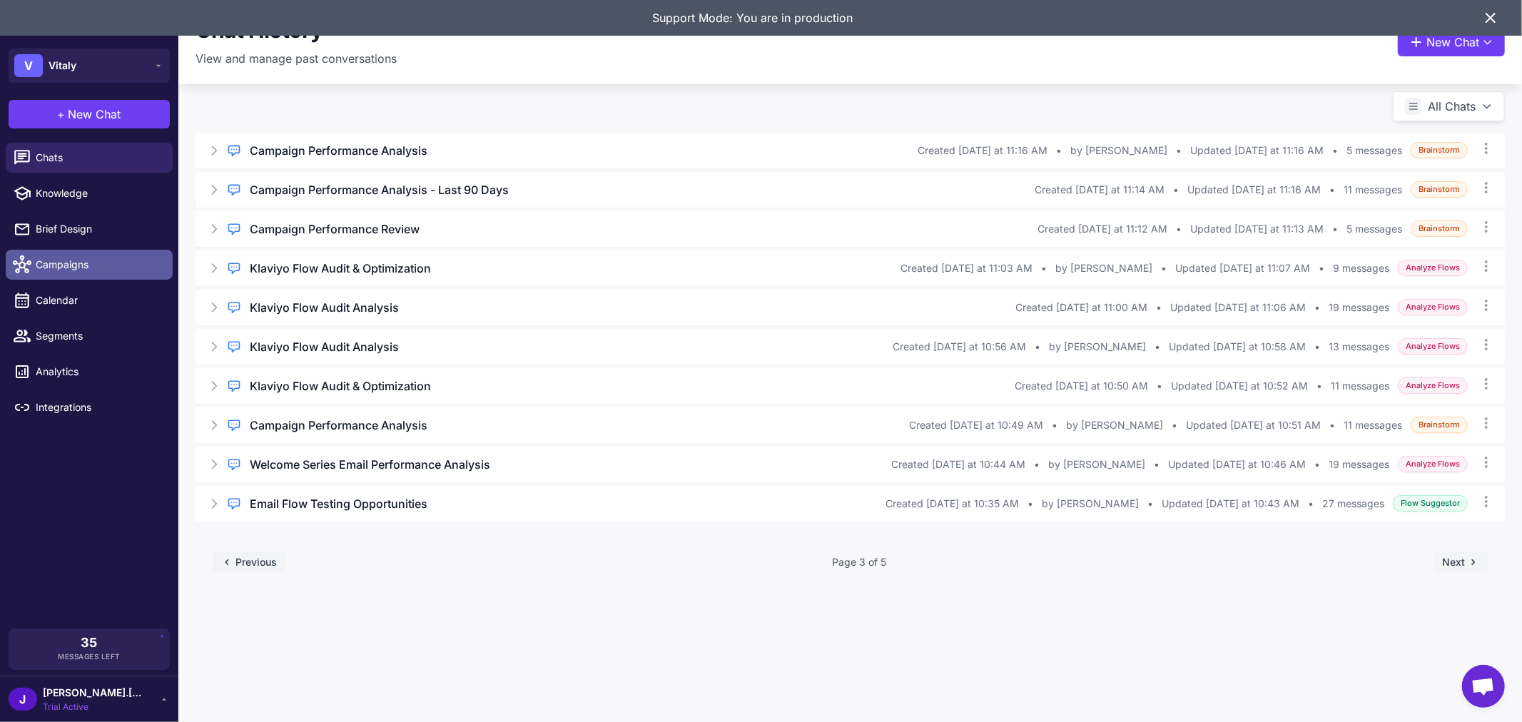
click at [97, 275] on link "Campaigns" at bounding box center [89, 265] width 167 height 30
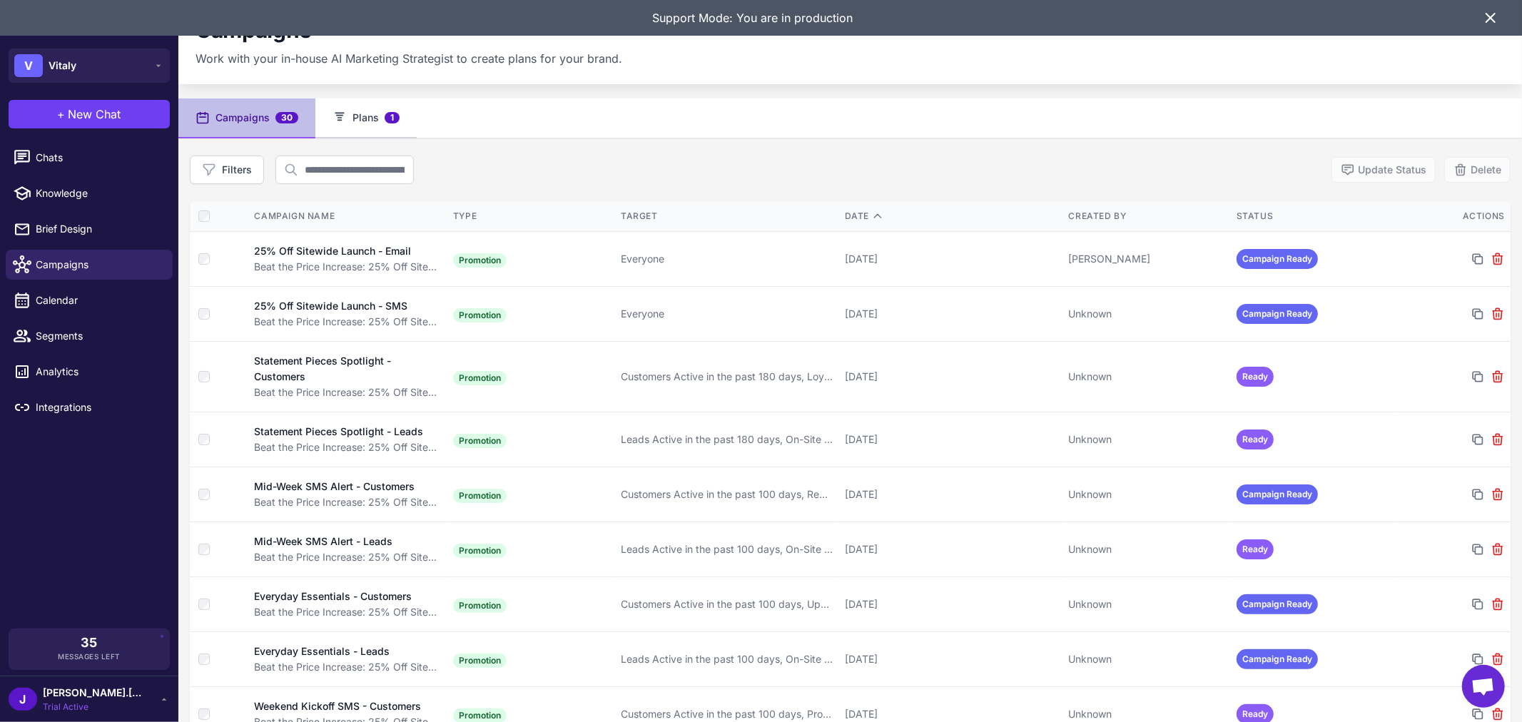
click at [351, 120] on button "Plans 1" at bounding box center [365, 118] width 101 height 40
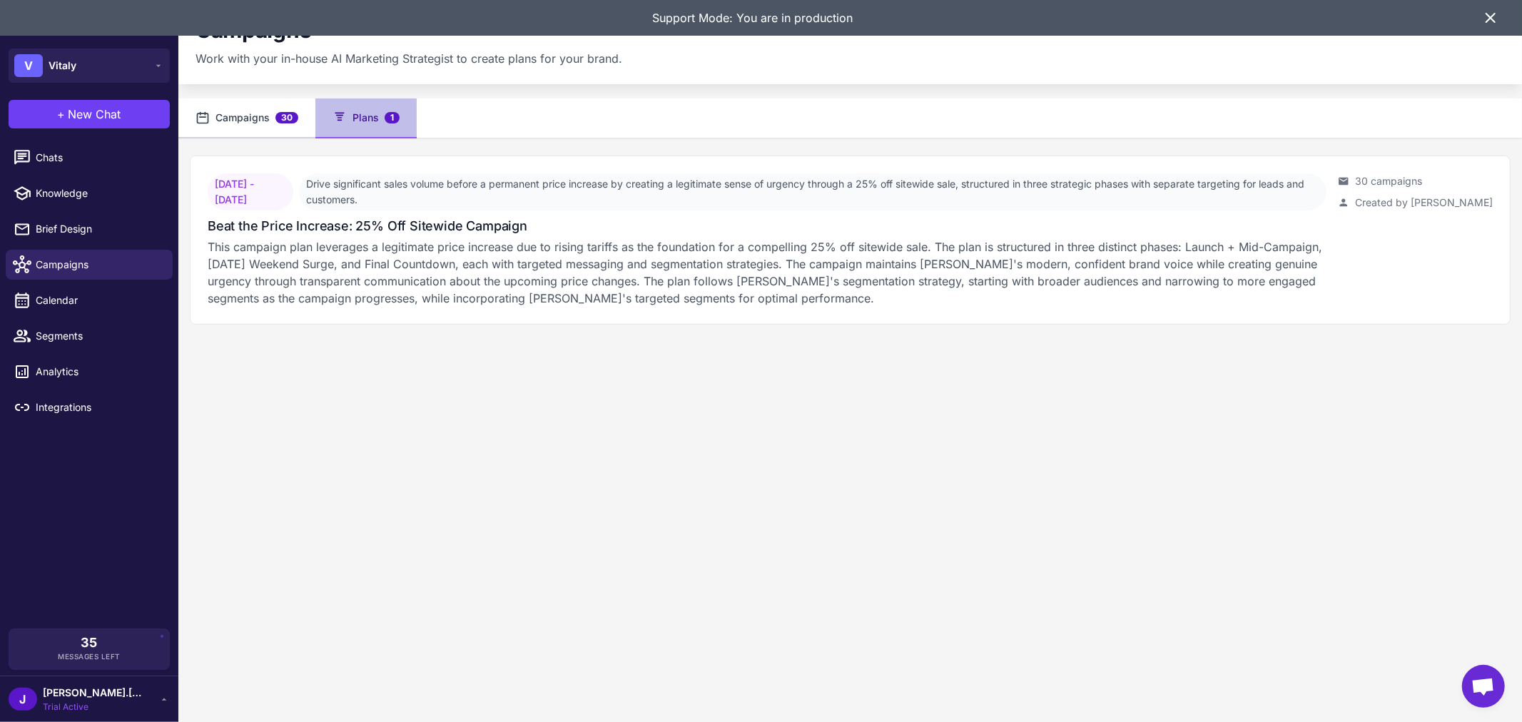
click at [240, 118] on button "Campaigns 30" at bounding box center [246, 118] width 137 height 40
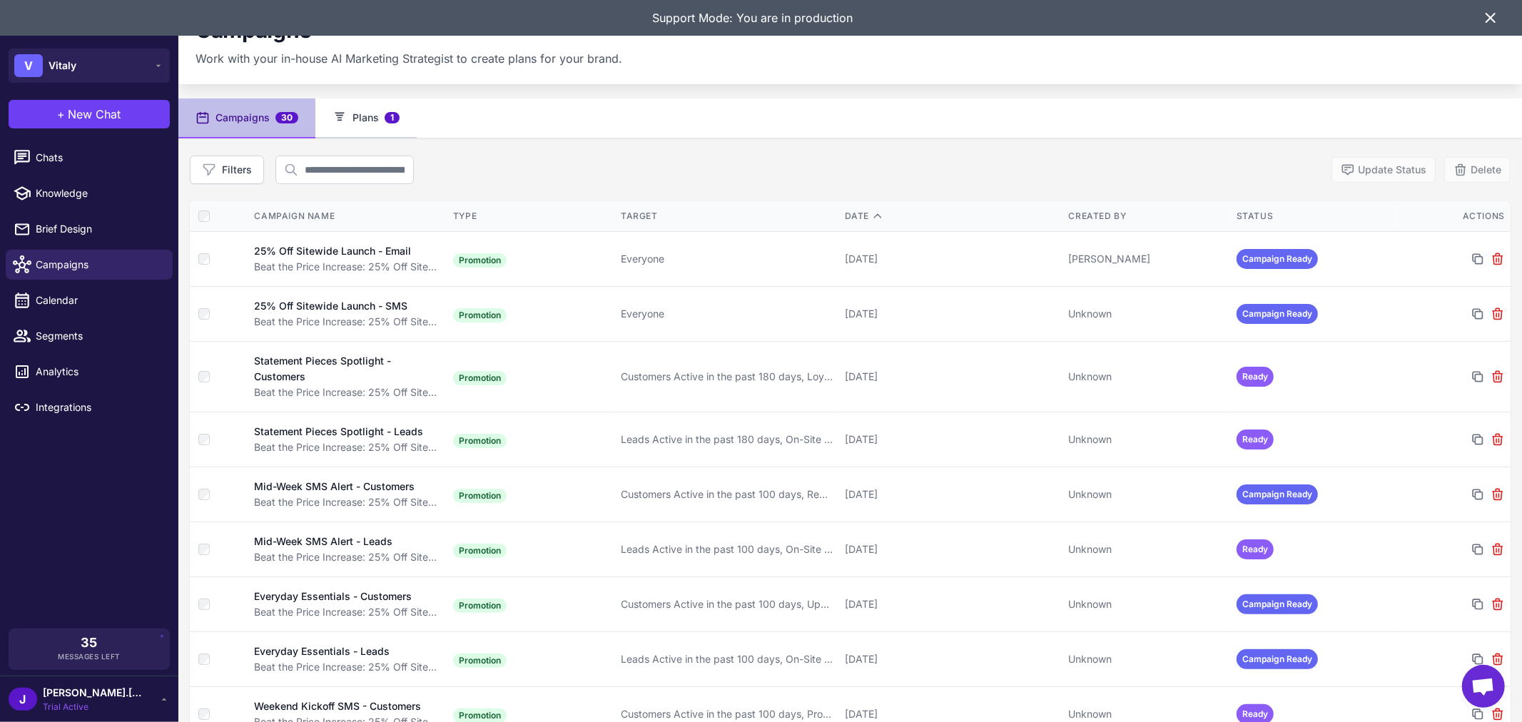
click at [377, 112] on button "Plans 1" at bounding box center [365, 118] width 101 height 40
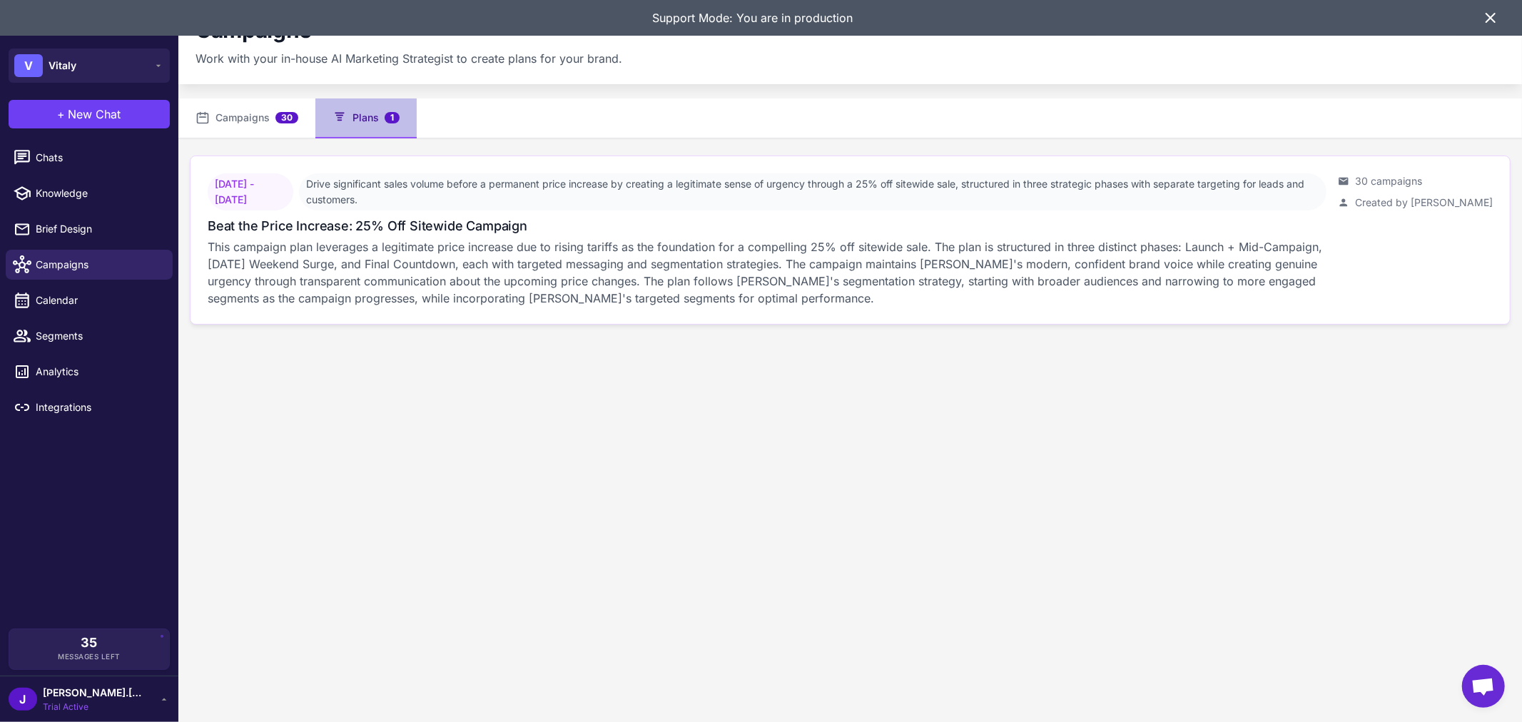
click at [560, 220] on div "Beat the Price Increase: 25% Off Sitewide Campaign" at bounding box center [767, 225] width 1119 height 19
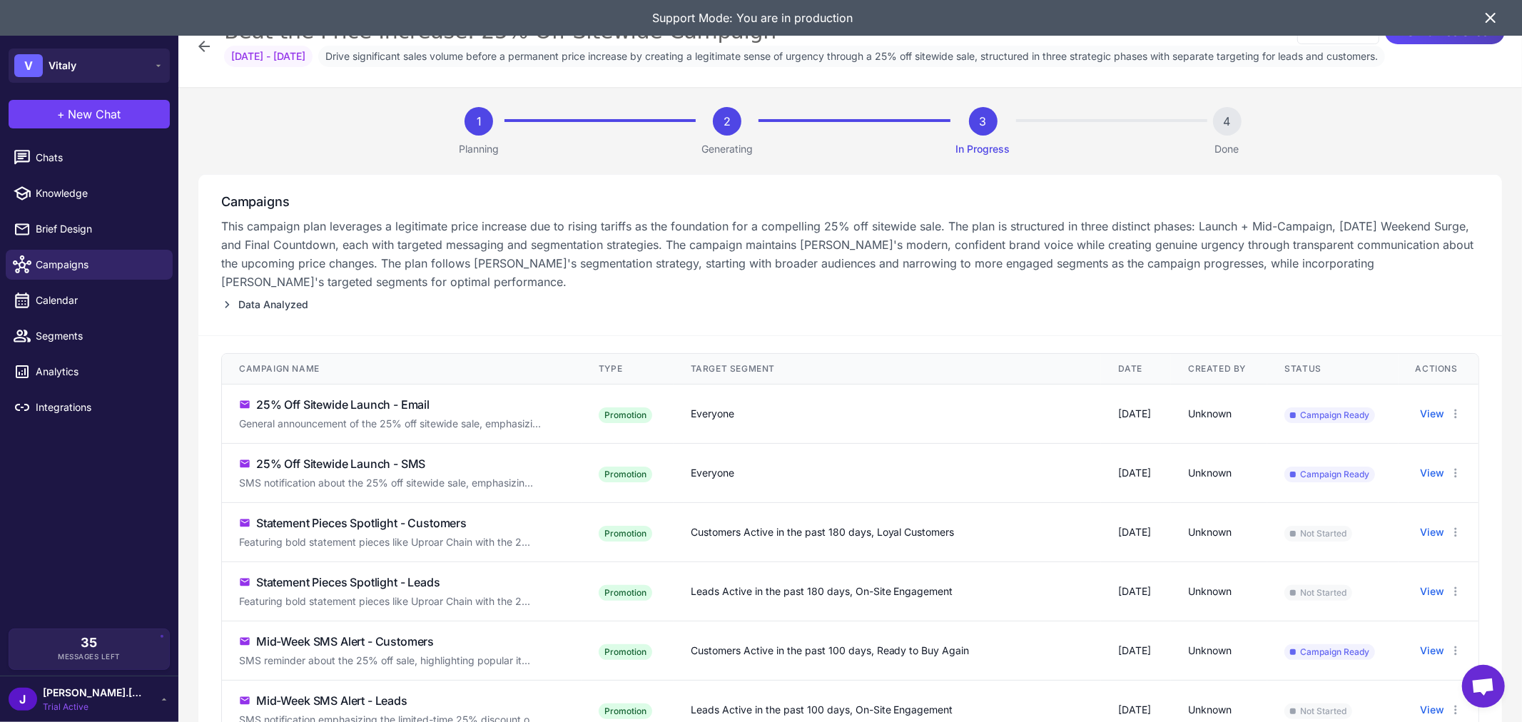
click at [194, 45] on div "Beat the Price Increase: 25% Off Sitewide Campaign Download View On Calendar Au…" at bounding box center [849, 43] width 1343 height 87
click at [211, 44] on icon at bounding box center [203, 46] width 17 height 17
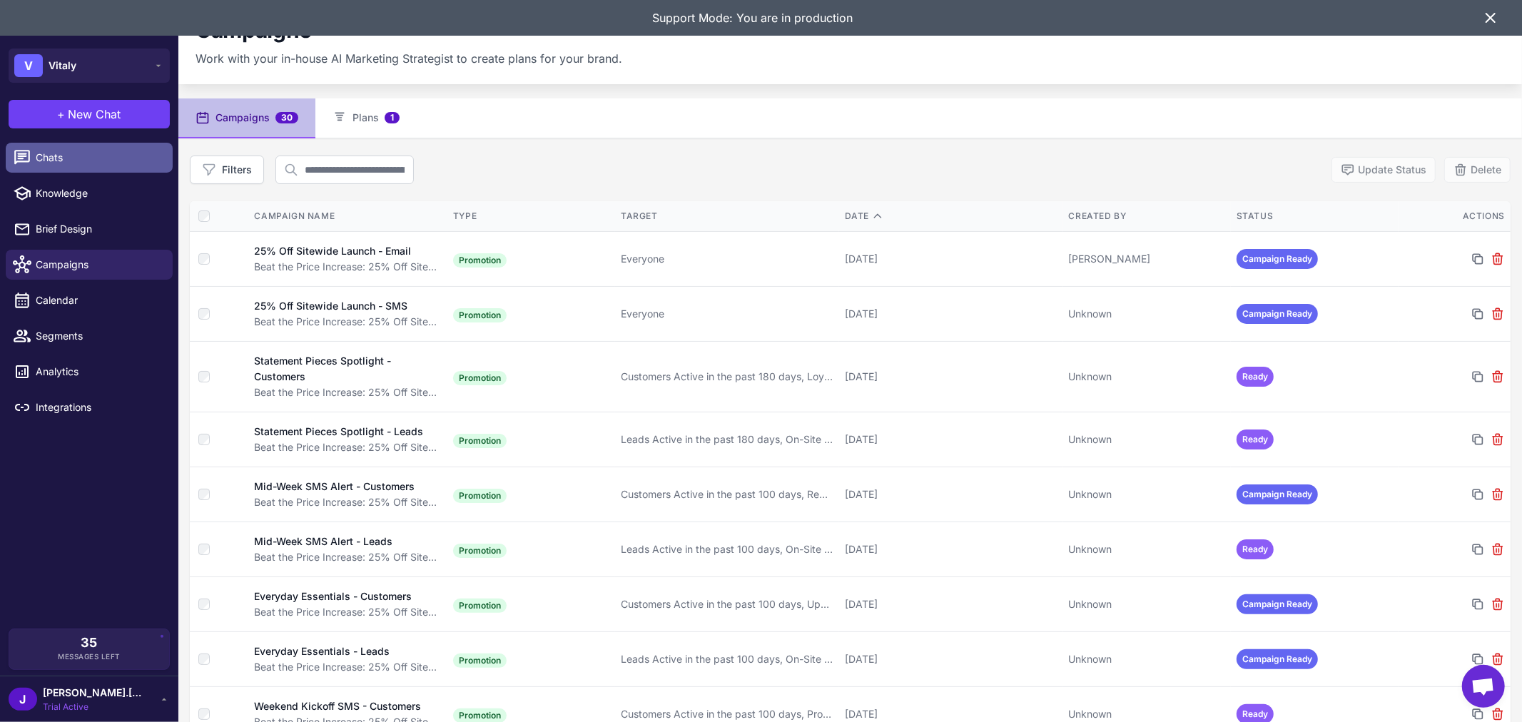
click at [96, 166] on link "Chats" at bounding box center [89, 158] width 167 height 30
